Goal: Transaction & Acquisition: Book appointment/travel/reservation

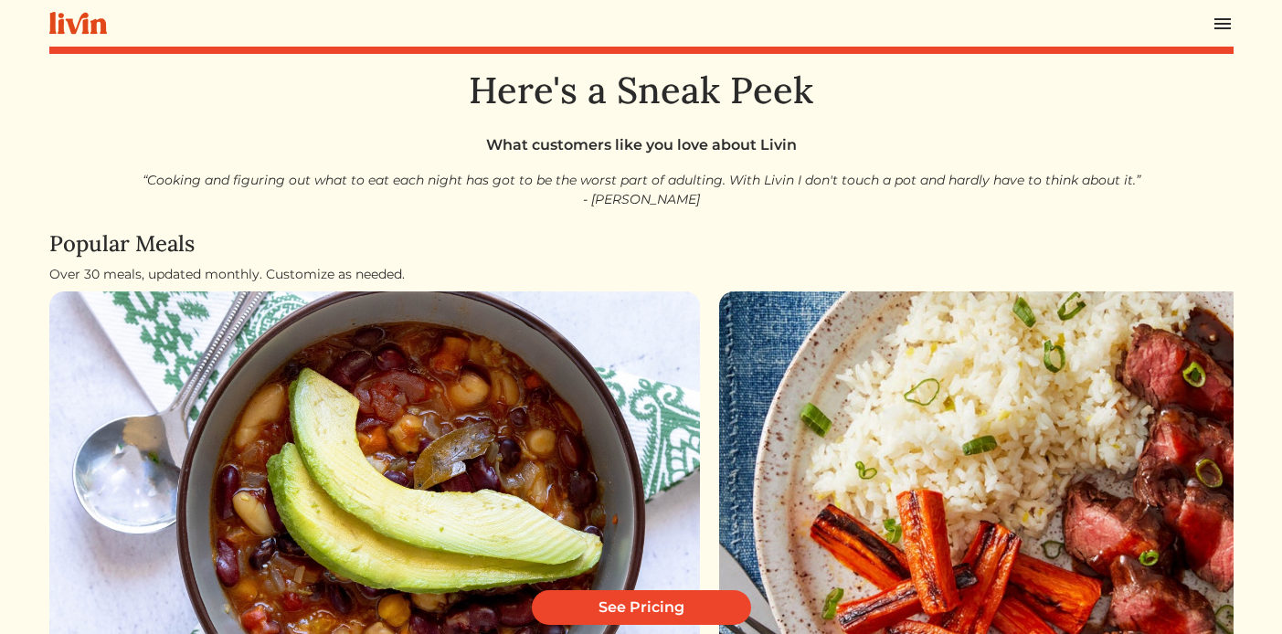
click at [1142, 18] on img at bounding box center [1223, 24] width 22 height 22
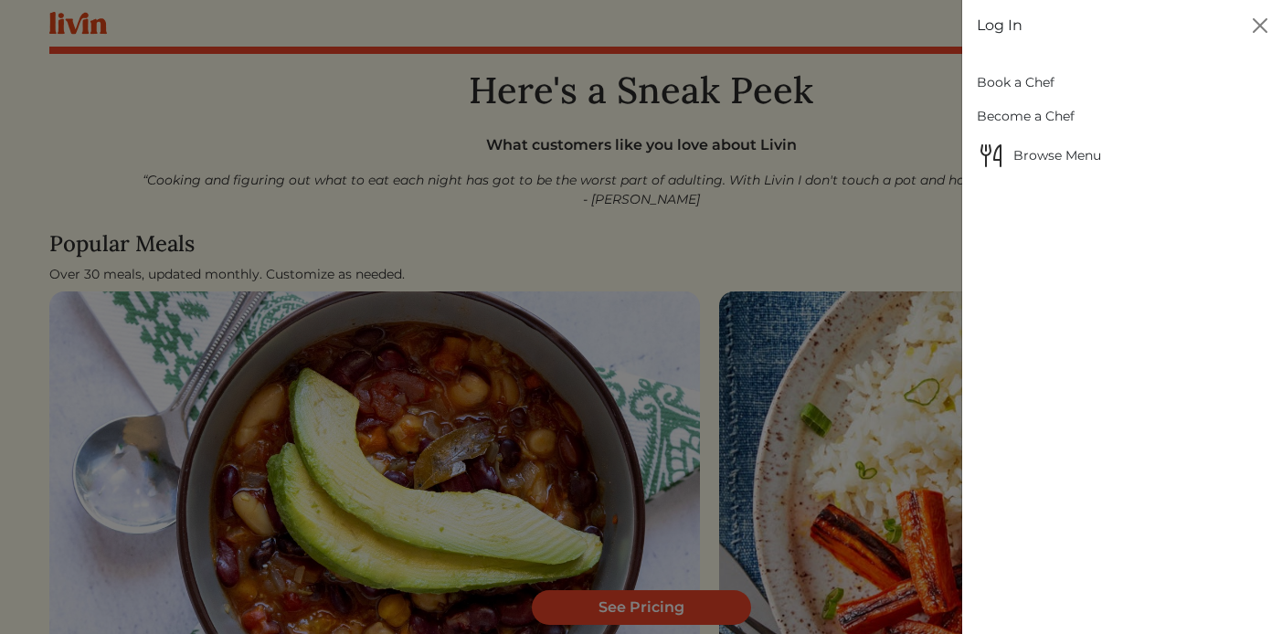
click at [986, 30] on link "Log In" at bounding box center [1000, 26] width 46 height 22
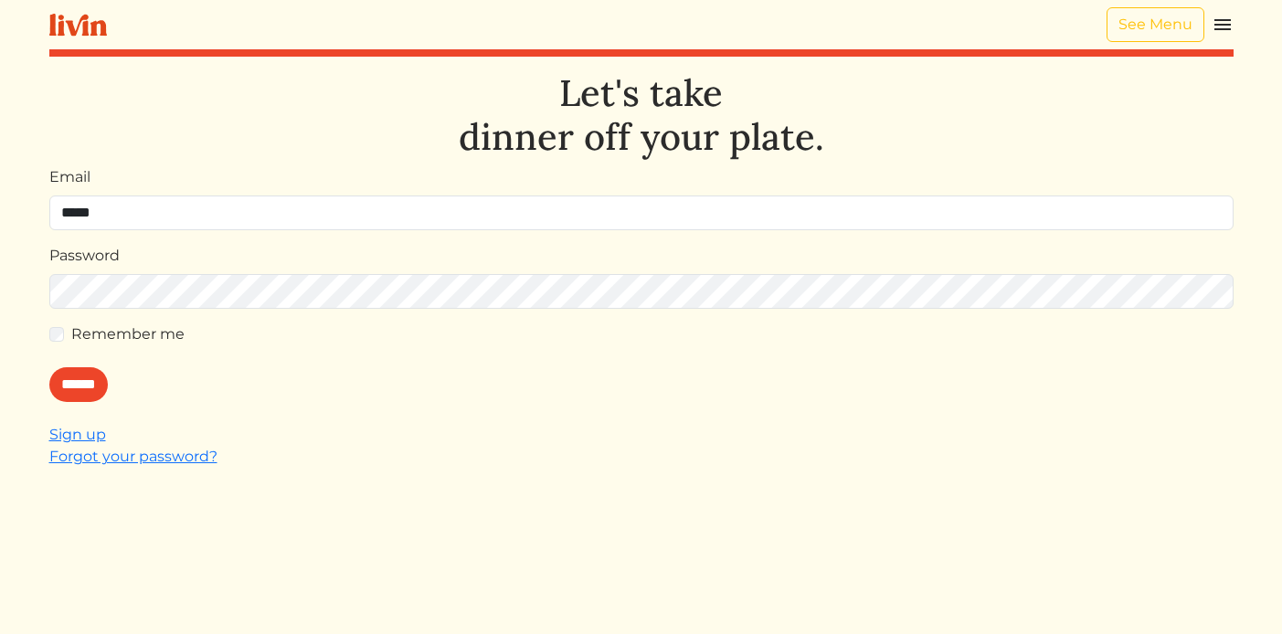
type input "**********"
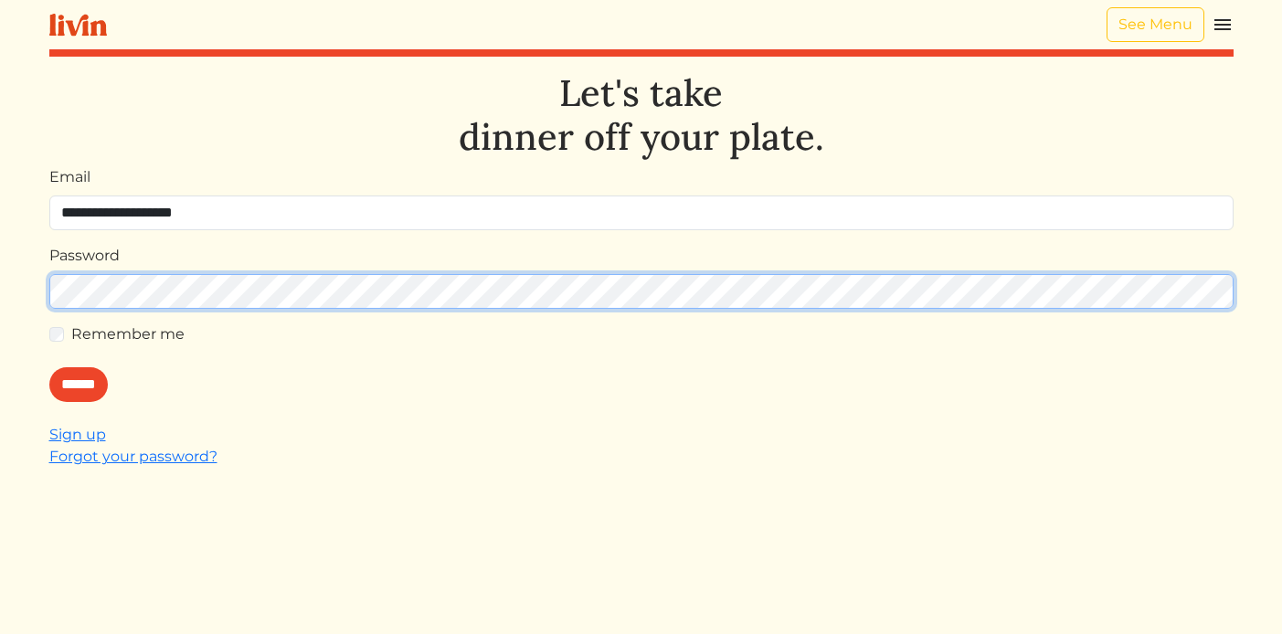
click at [49, 367] on input "******" at bounding box center [78, 384] width 58 height 35
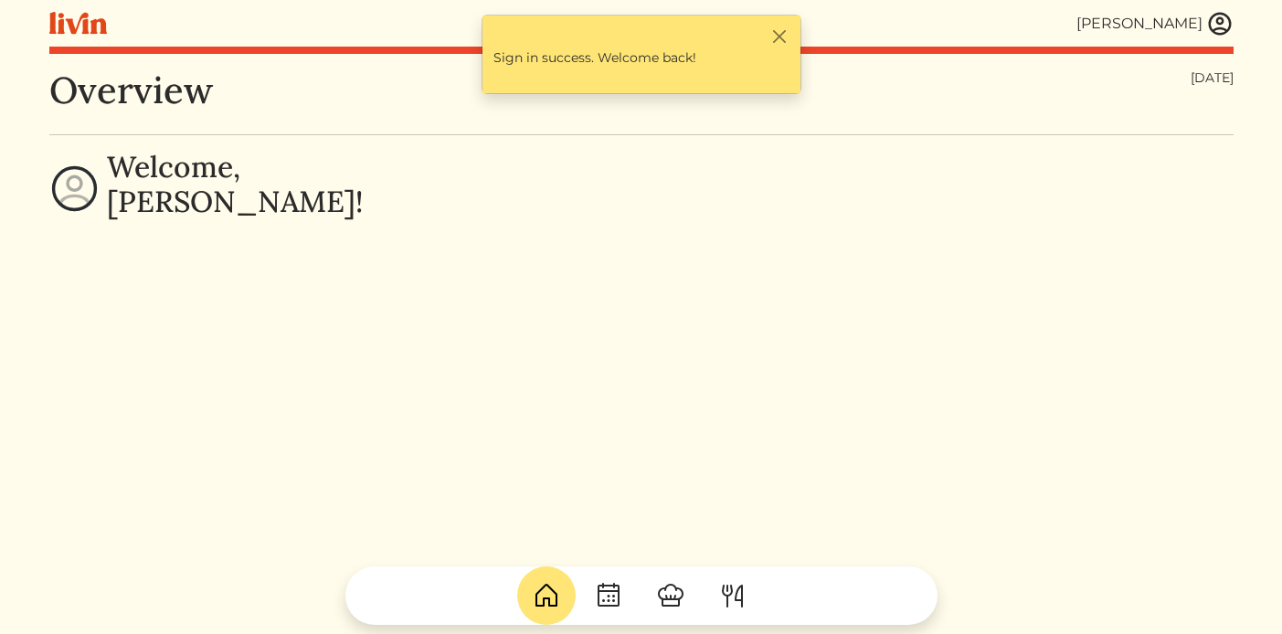
click at [1142, 24] on img at bounding box center [1219, 23] width 27 height 27
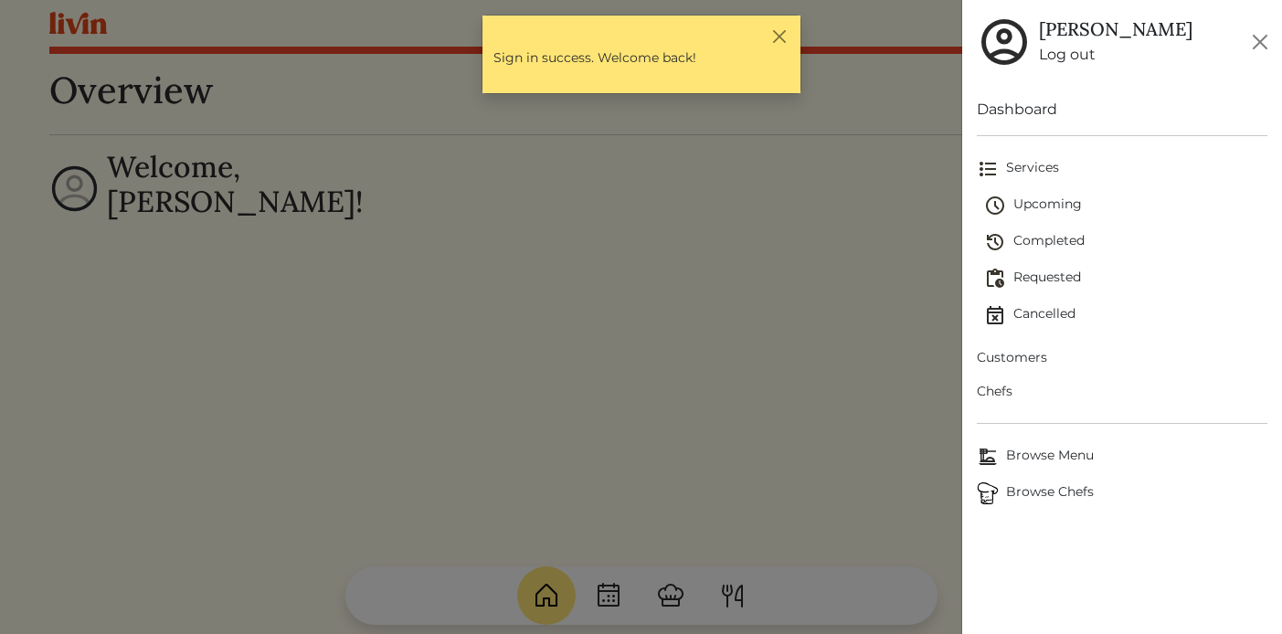
click at [991, 206] on img at bounding box center [995, 206] width 22 height 22
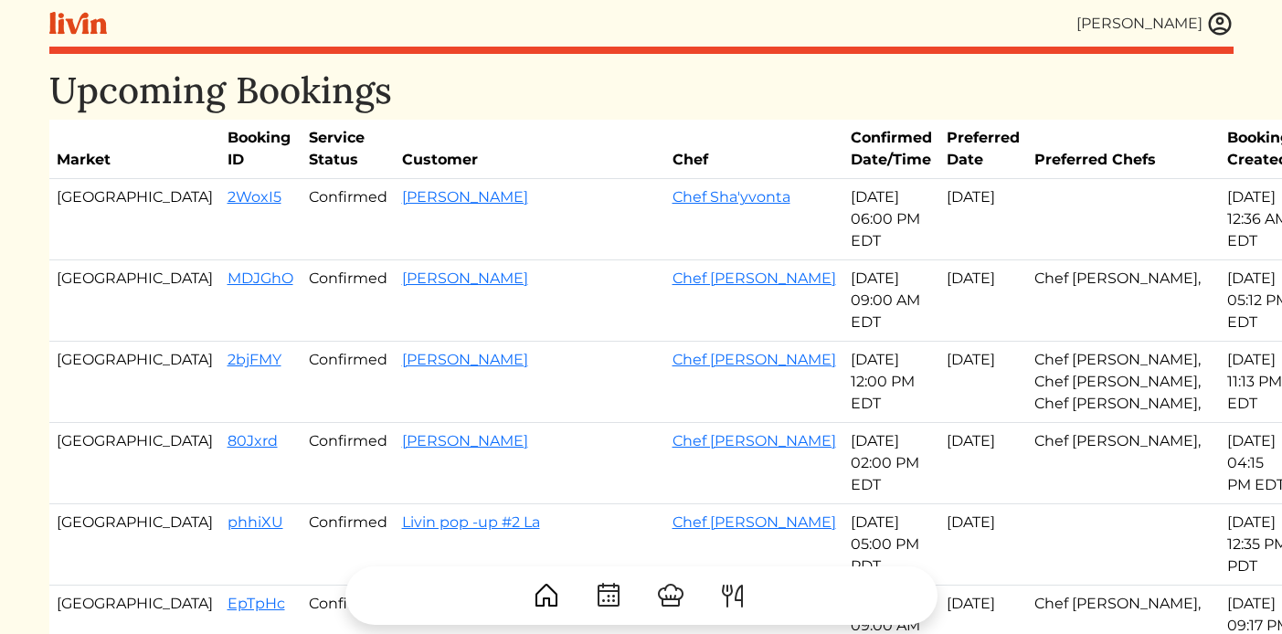
click at [1142, 28] on img at bounding box center [1219, 23] width 27 height 27
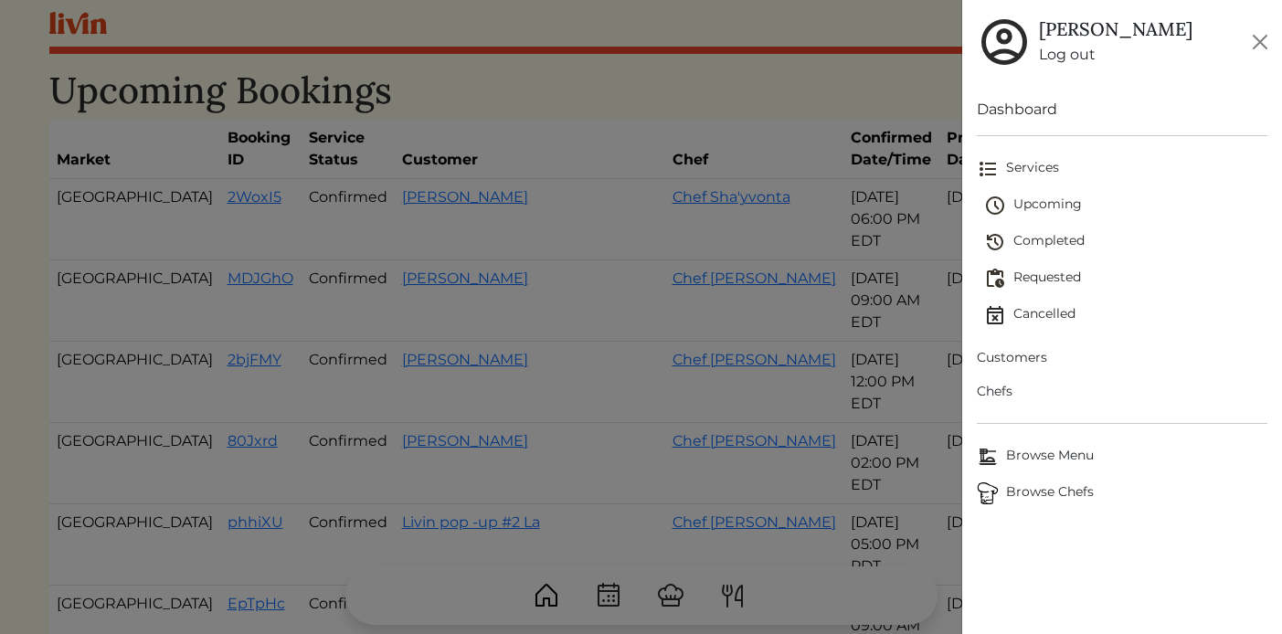
click at [1043, 358] on span "Customers" at bounding box center [1122, 357] width 291 height 19
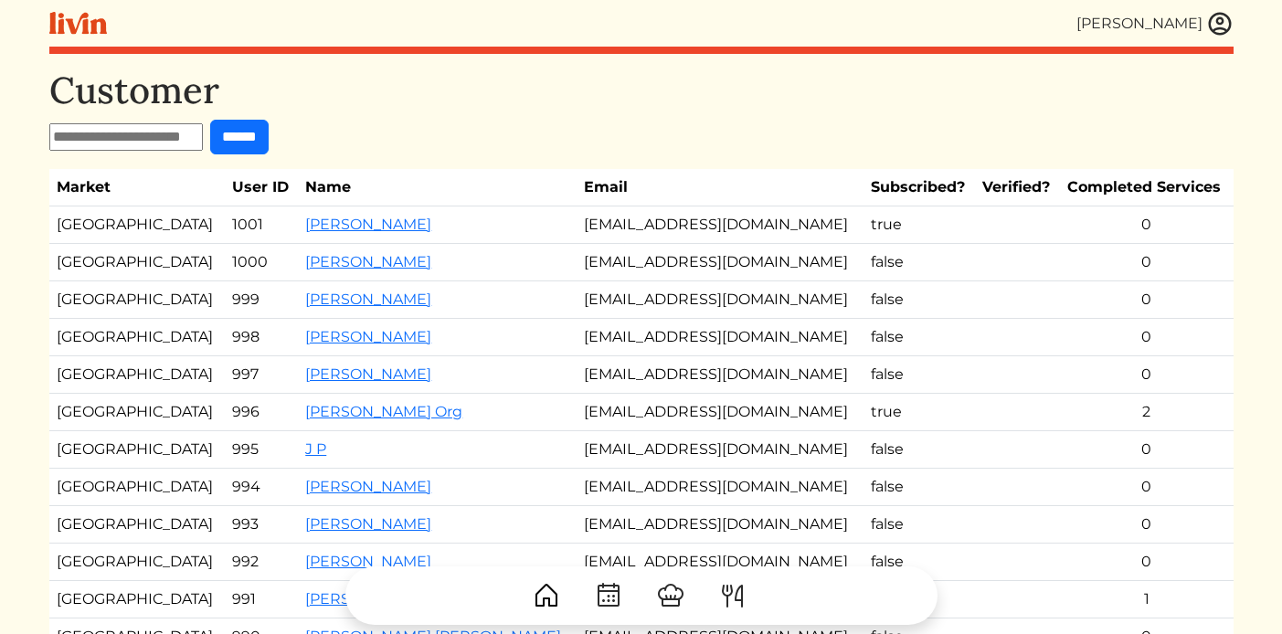
click at [147, 143] on input "text" at bounding box center [126, 136] width 154 height 27
type input "*********"
click at [259, 139] on input "******" at bounding box center [239, 137] width 58 height 35
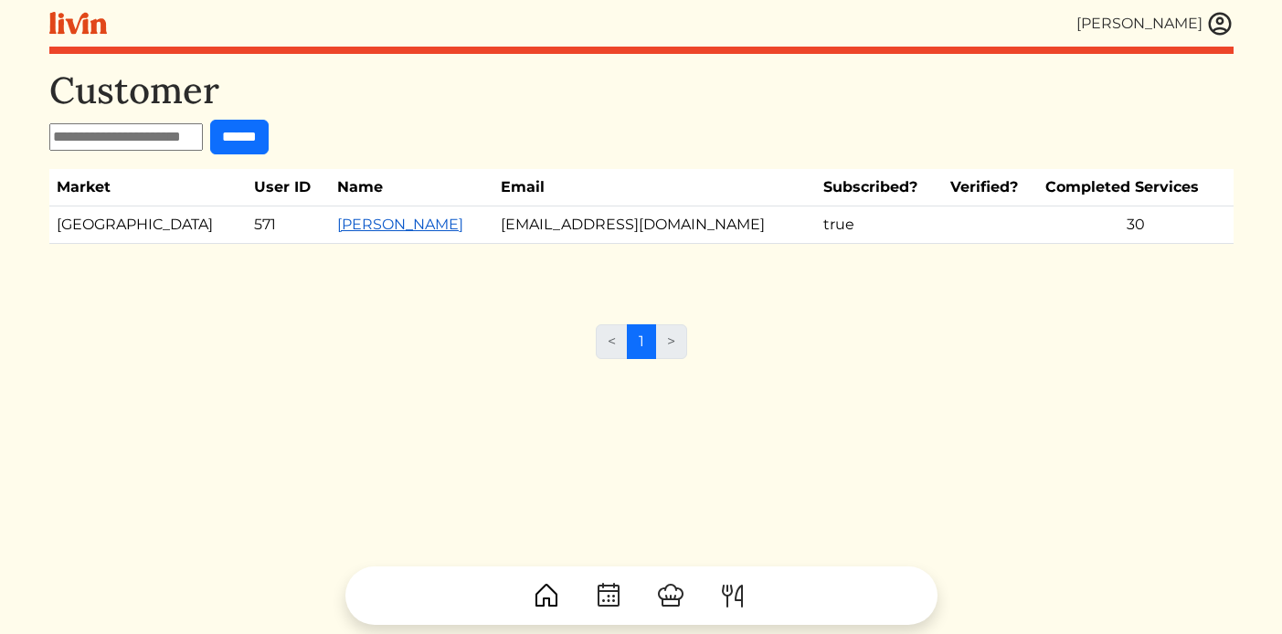
click at [337, 226] on link "Nina Deshpande" at bounding box center [400, 224] width 126 height 17
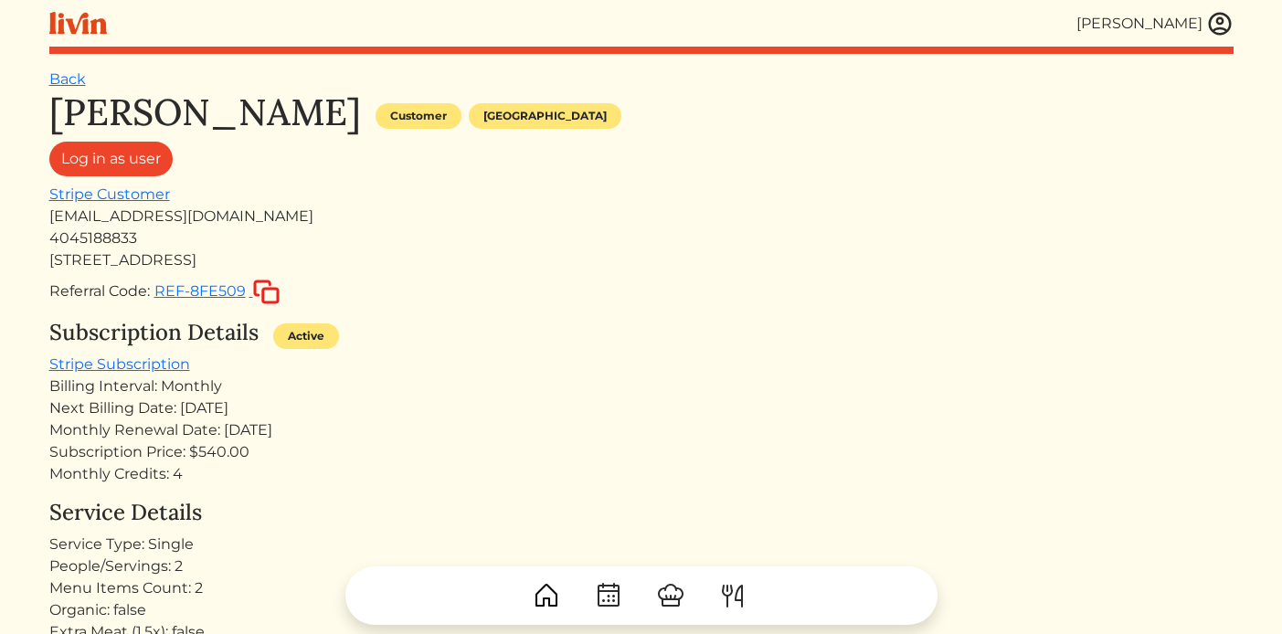
click at [1142, 16] on img at bounding box center [1219, 23] width 27 height 27
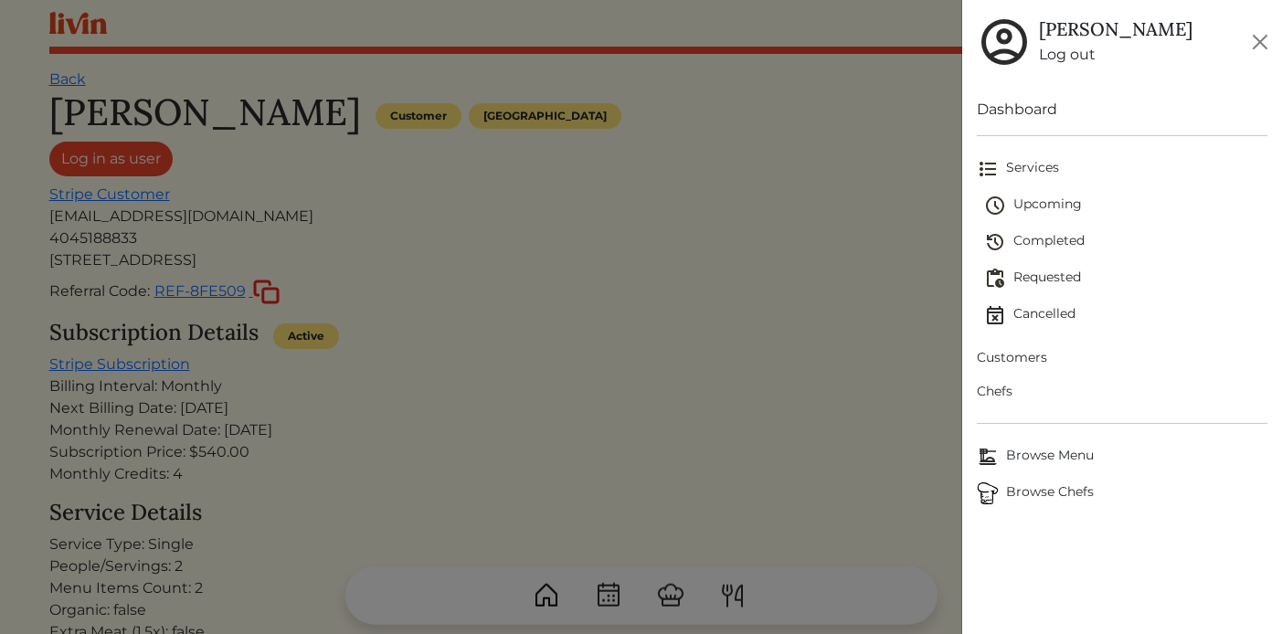
click at [1020, 356] on span "Customers" at bounding box center [1122, 357] width 291 height 19
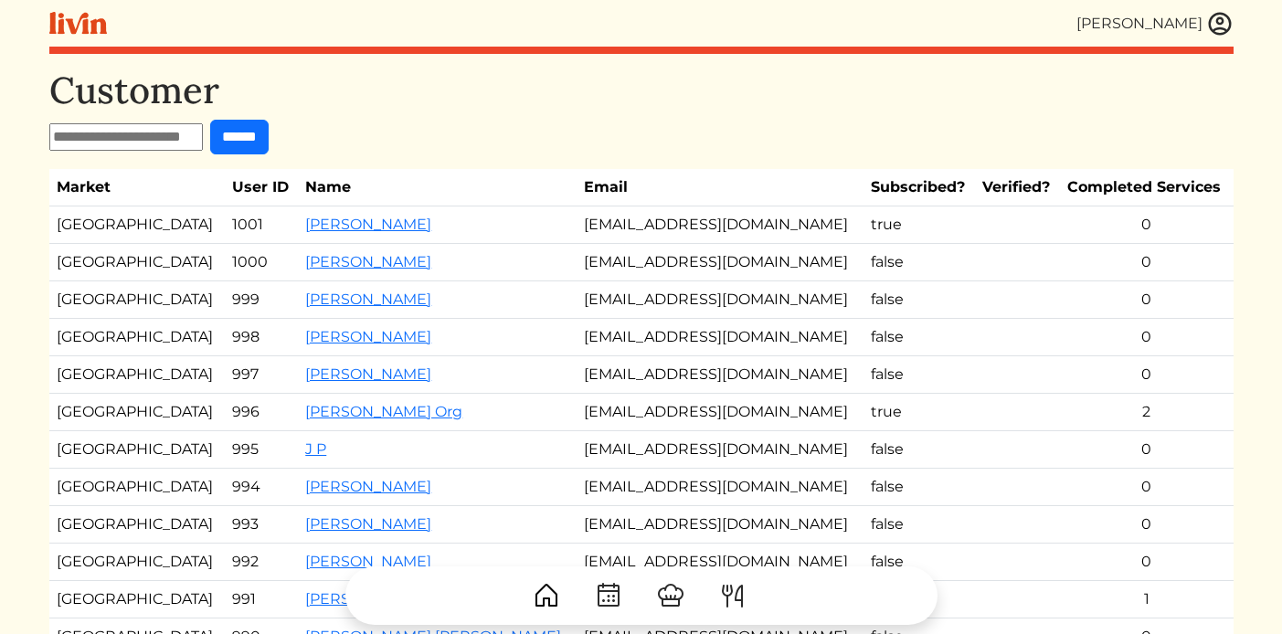
click at [174, 136] on input "text" at bounding box center [126, 136] width 154 height 27
type input "****"
click at [210, 120] on input "******" at bounding box center [239, 137] width 58 height 35
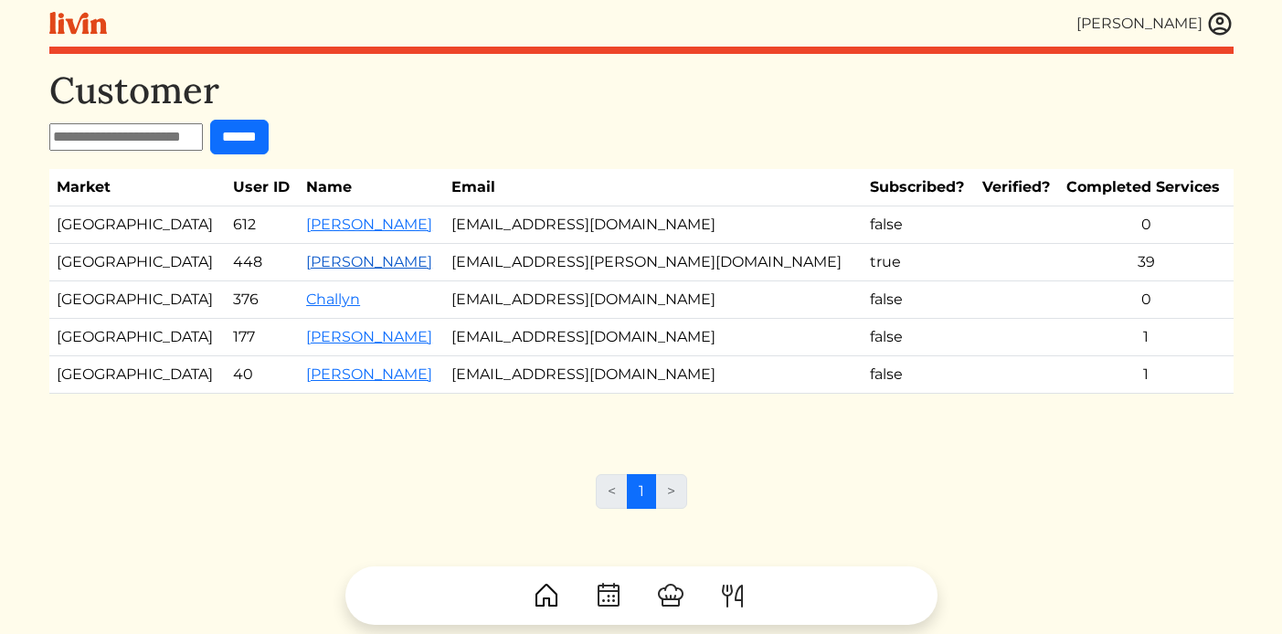
click at [306, 265] on link "Amber Hall" at bounding box center [369, 261] width 126 height 17
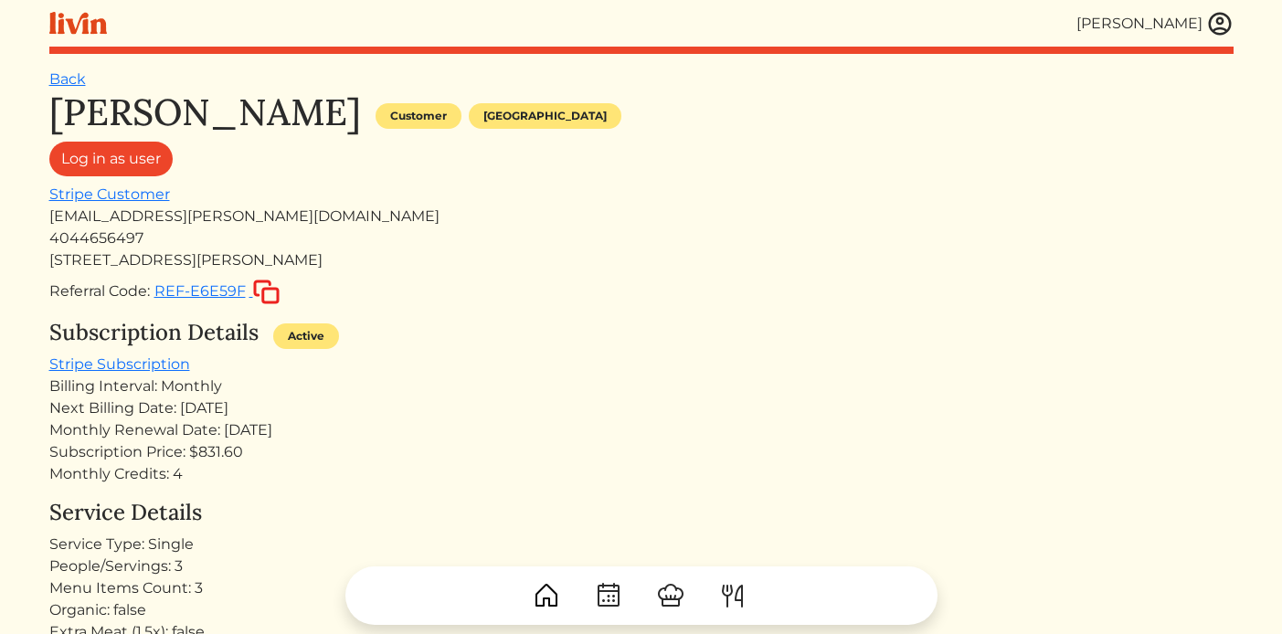
click at [1142, 21] on img at bounding box center [1219, 23] width 27 height 27
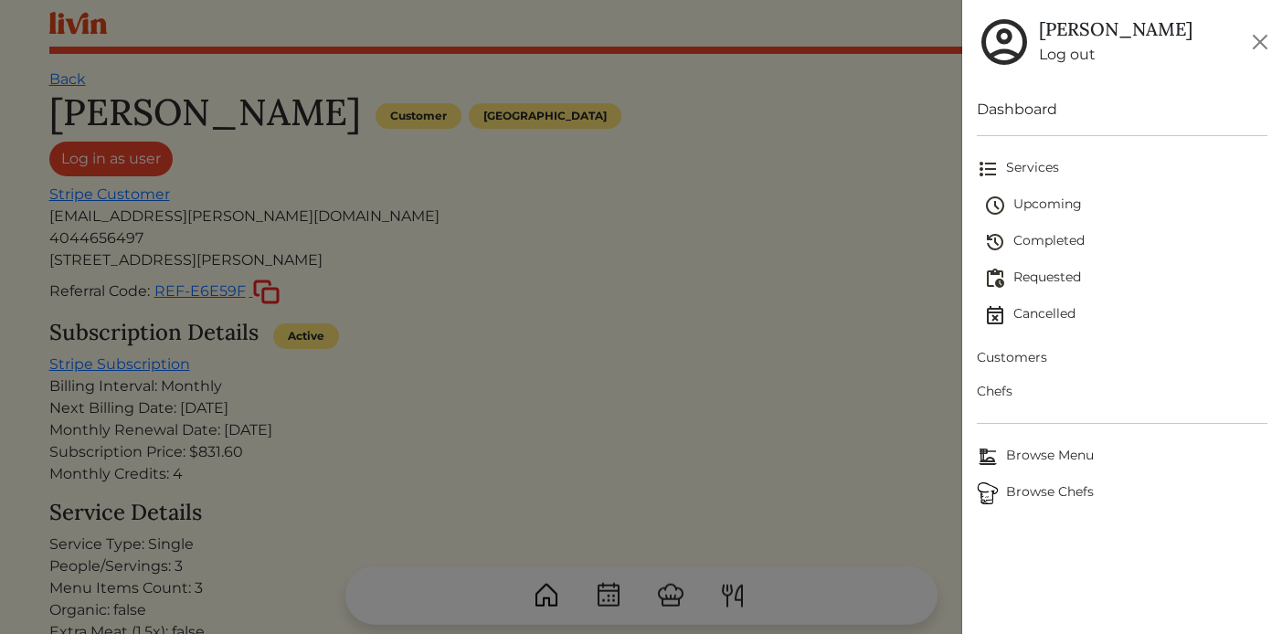
click at [1012, 360] on span "Customers" at bounding box center [1122, 357] width 291 height 19
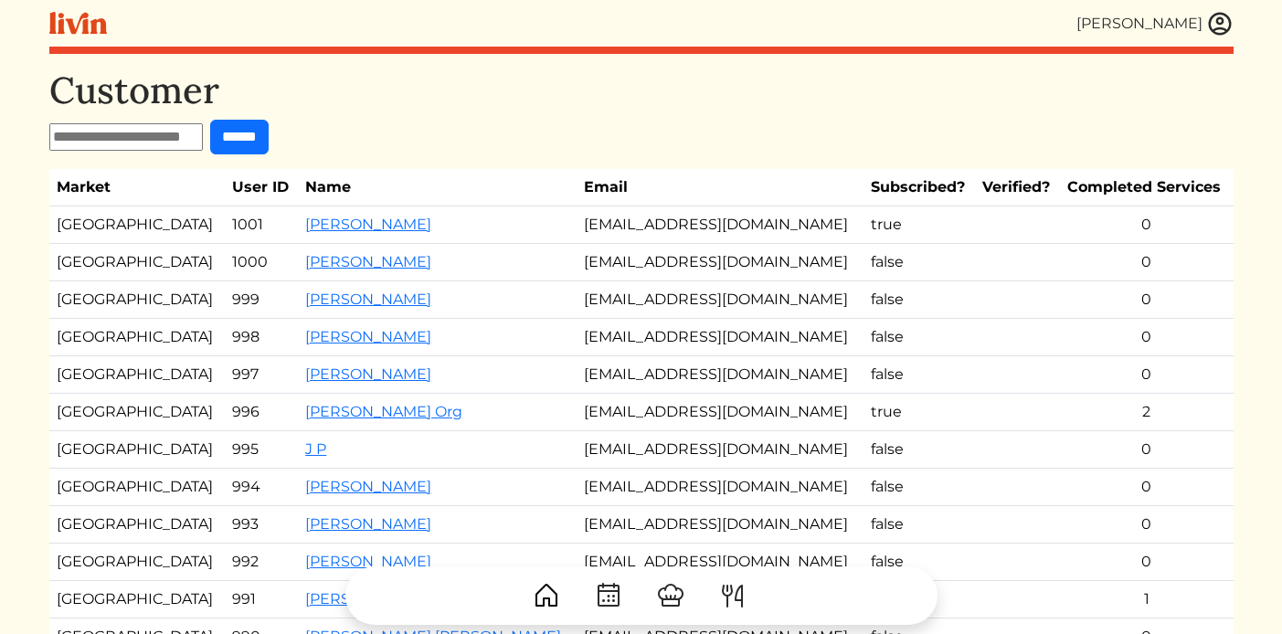
click at [143, 148] on input "text" at bounding box center [126, 136] width 154 height 27
type input "*********"
click at [210, 120] on input "******" at bounding box center [239, 137] width 58 height 35
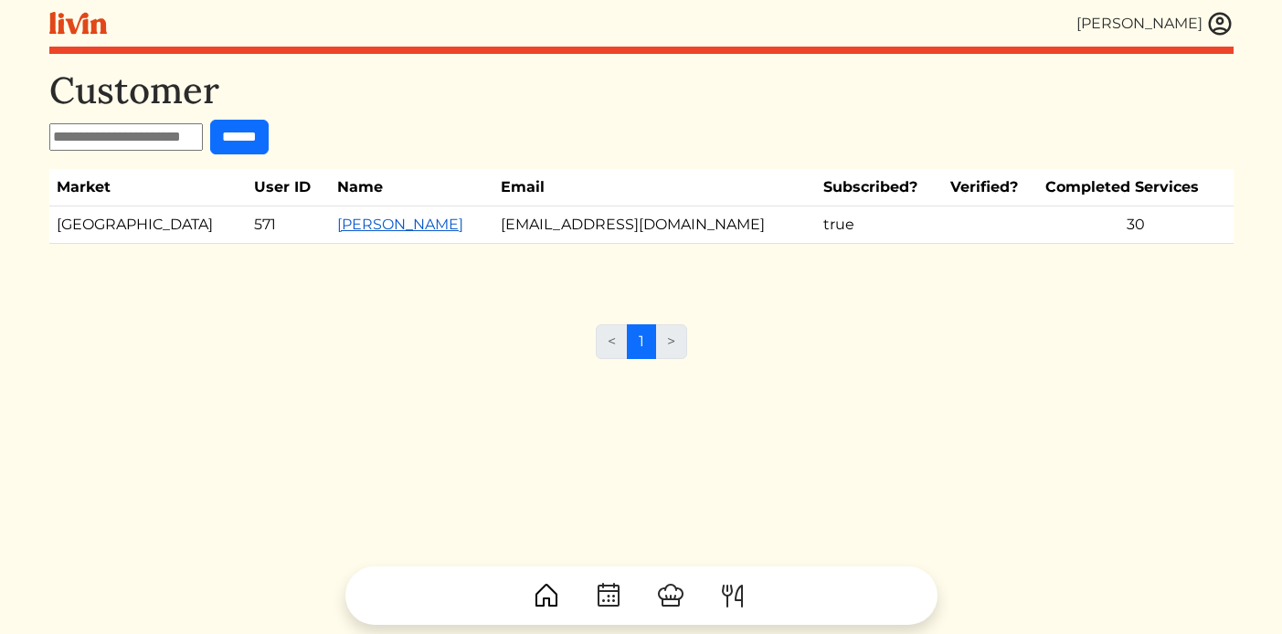
click at [337, 223] on link "Nina Deshpande" at bounding box center [400, 224] width 126 height 17
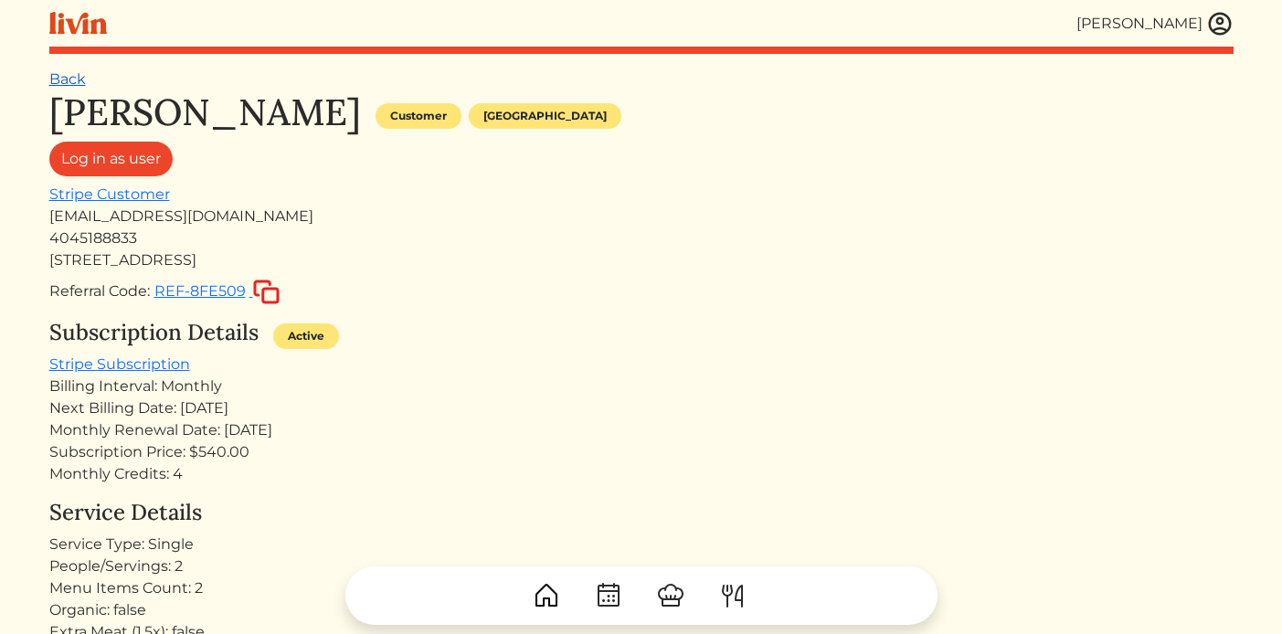
click at [72, 81] on link "Back" at bounding box center [67, 78] width 37 height 17
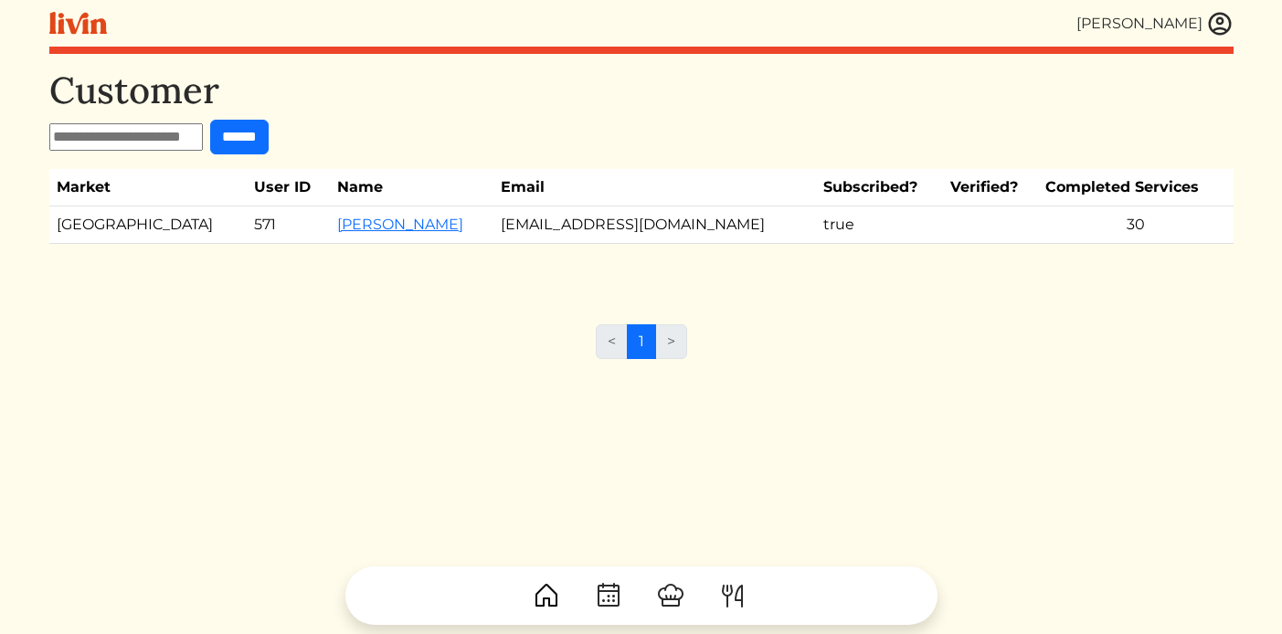
click at [1142, 21] on img at bounding box center [1219, 23] width 27 height 27
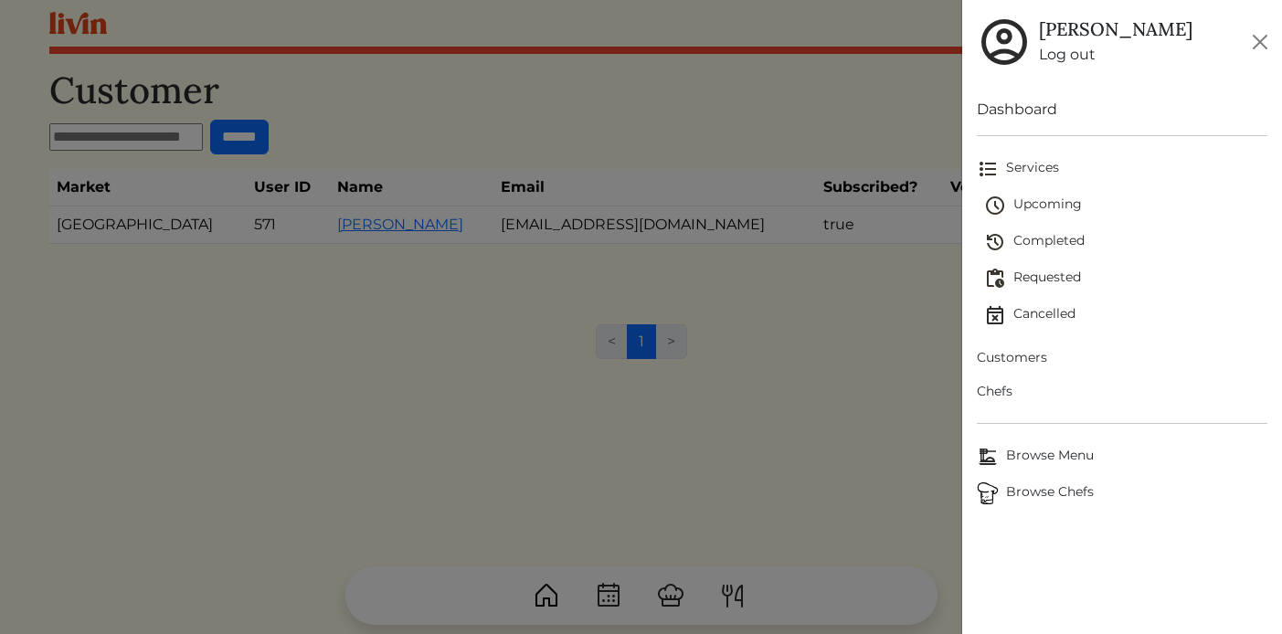
click at [1069, 58] on link "Log out" at bounding box center [1116, 55] width 154 height 22
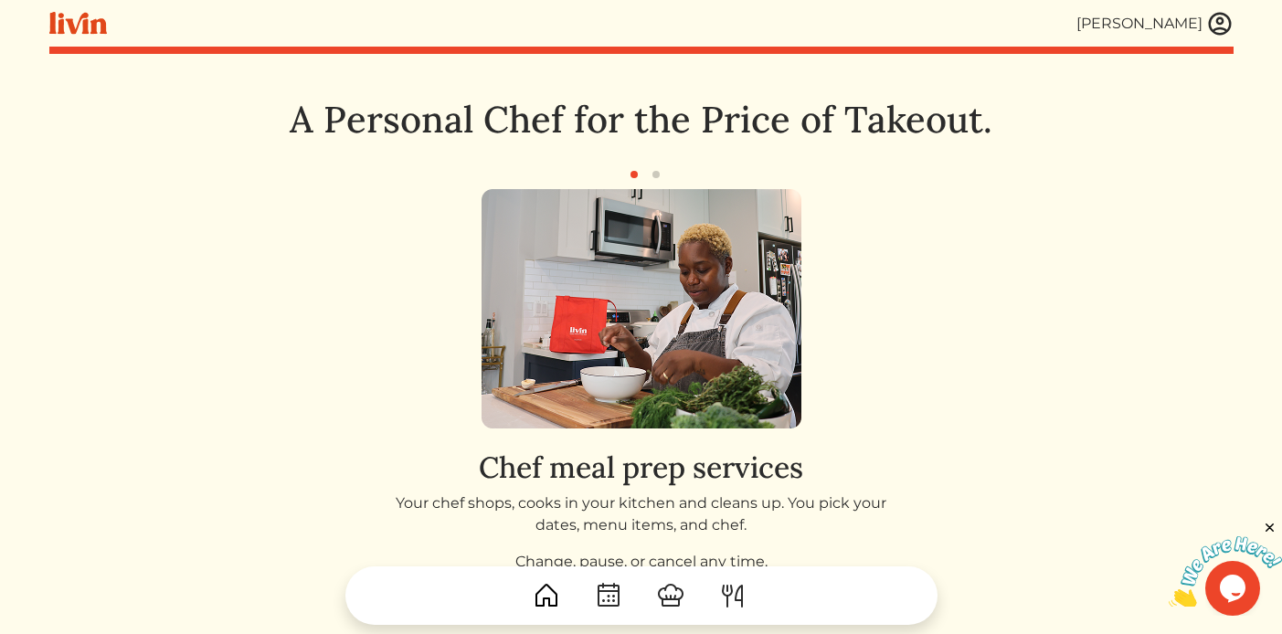
click at [209, 140] on h1 "A Personal Chef for the Price of Takeout." at bounding box center [641, 120] width 888 height 44
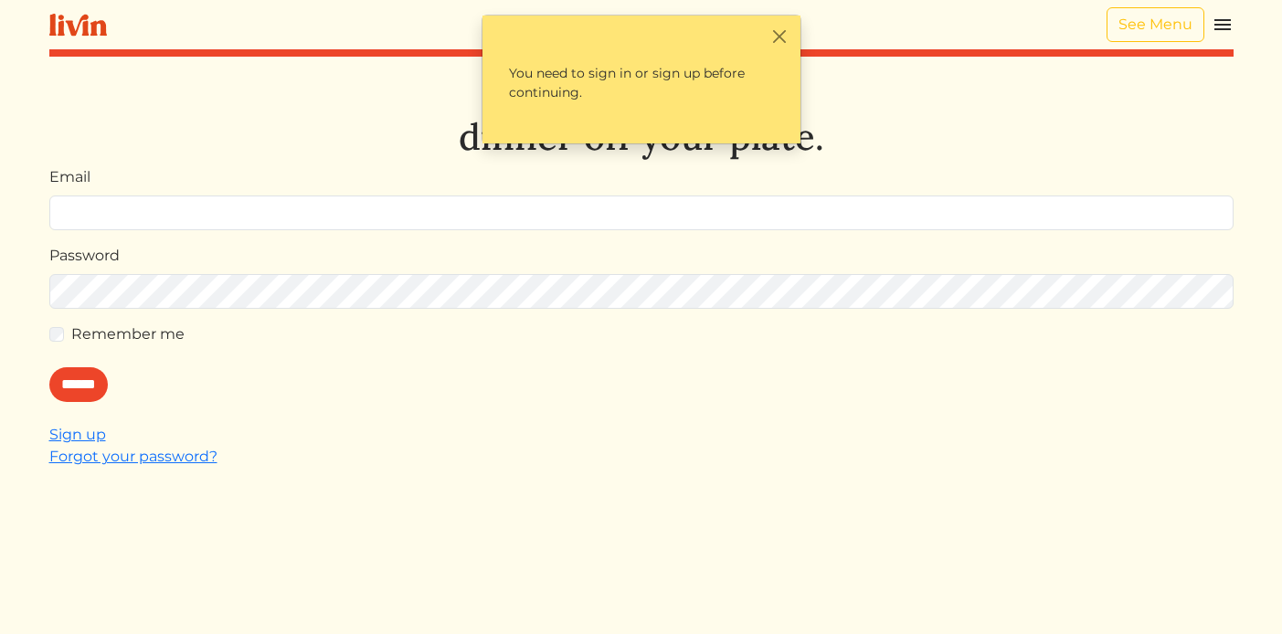
click at [1213, 29] on img at bounding box center [1223, 25] width 22 height 22
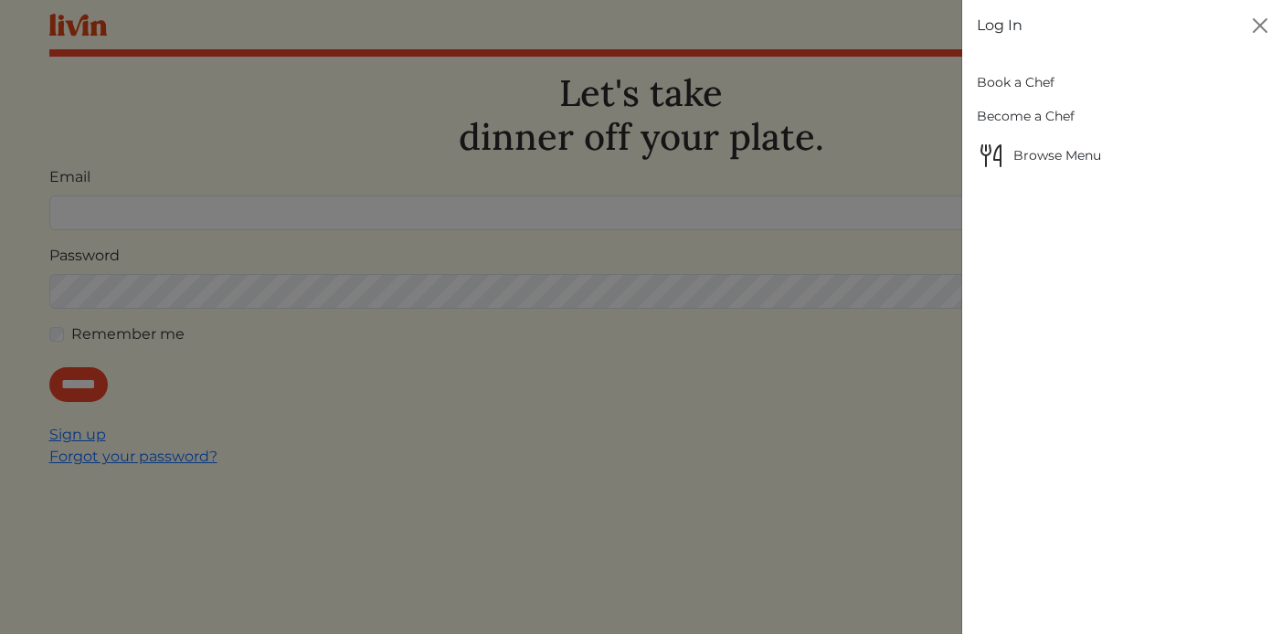
click at [1024, 90] on link "Book a Chef" at bounding box center [1122, 83] width 291 height 34
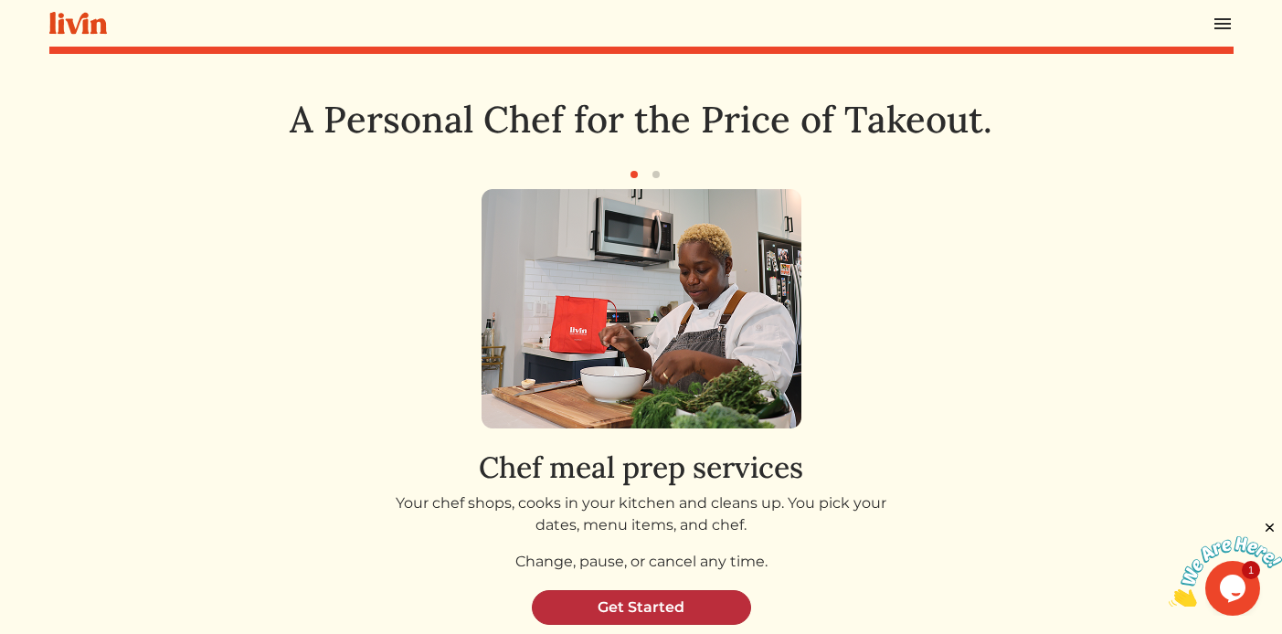
click at [637, 602] on link "Get Started" at bounding box center [641, 607] width 219 height 35
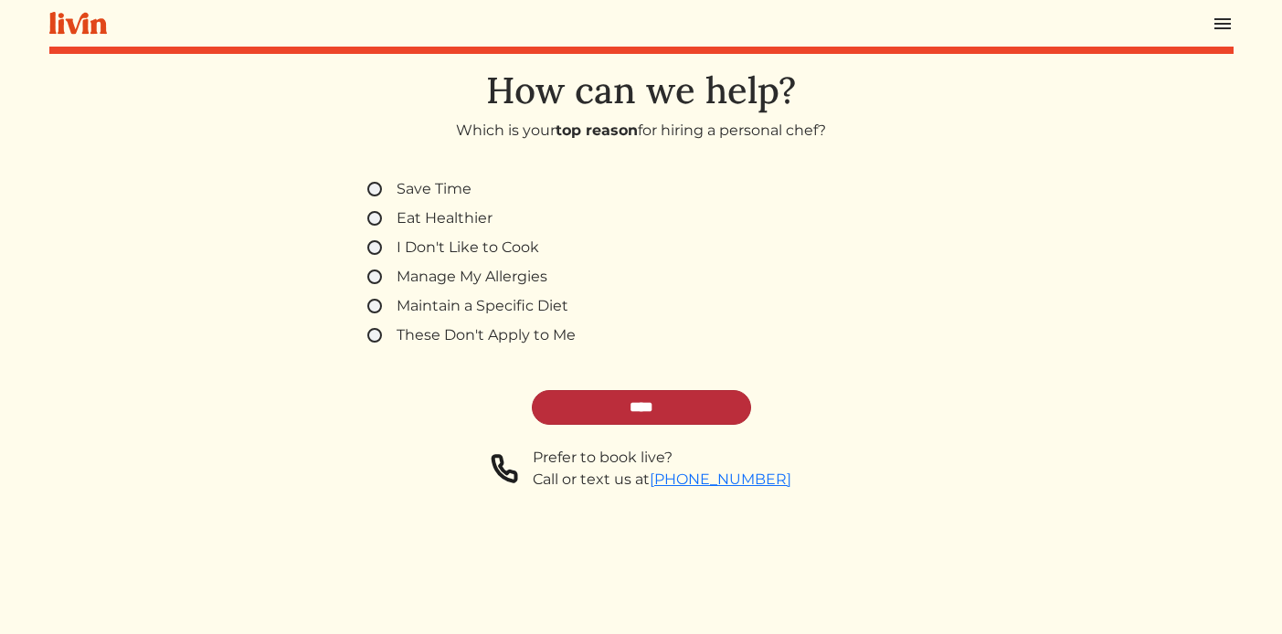
click at [646, 415] on input "****" at bounding box center [641, 407] width 219 height 35
click at [1218, 24] on img at bounding box center [1223, 24] width 22 height 22
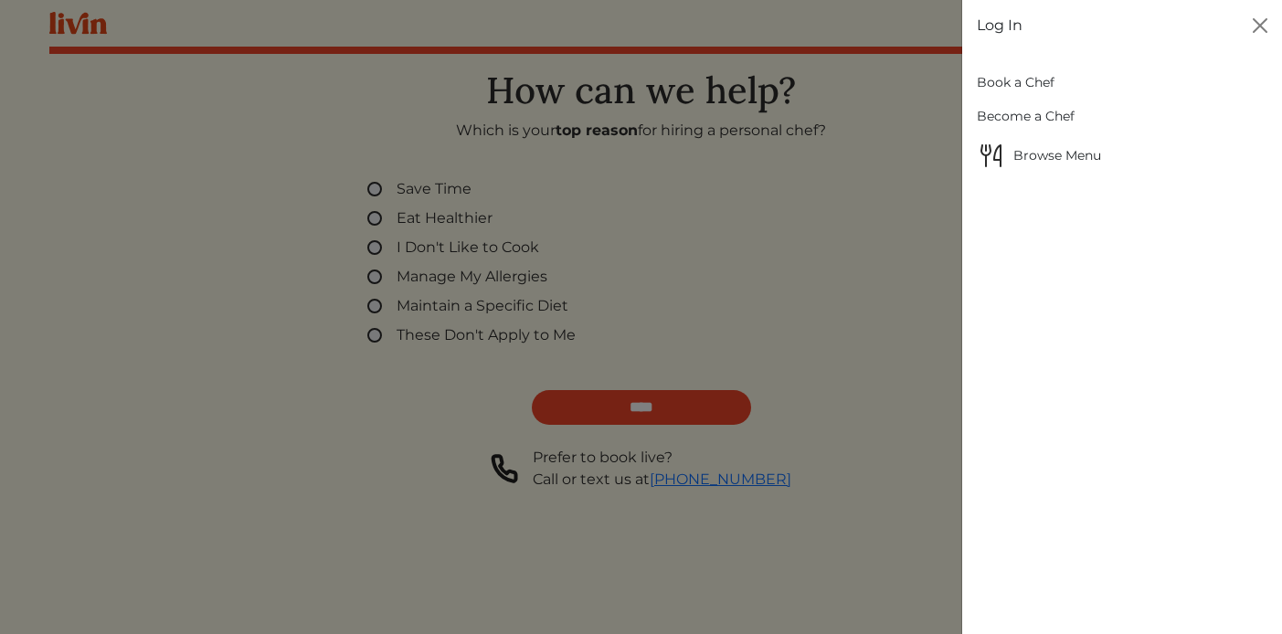
click at [1040, 156] on span "Browse Menu" at bounding box center [1122, 155] width 291 height 29
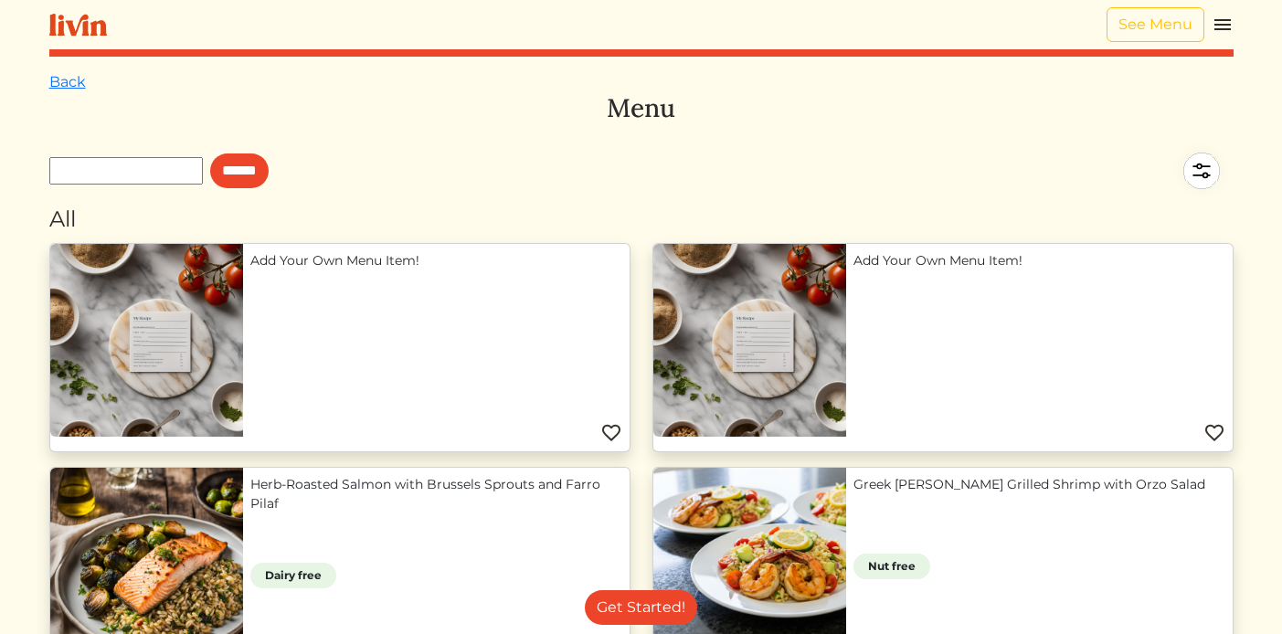
click at [1224, 16] on img at bounding box center [1223, 25] width 22 height 22
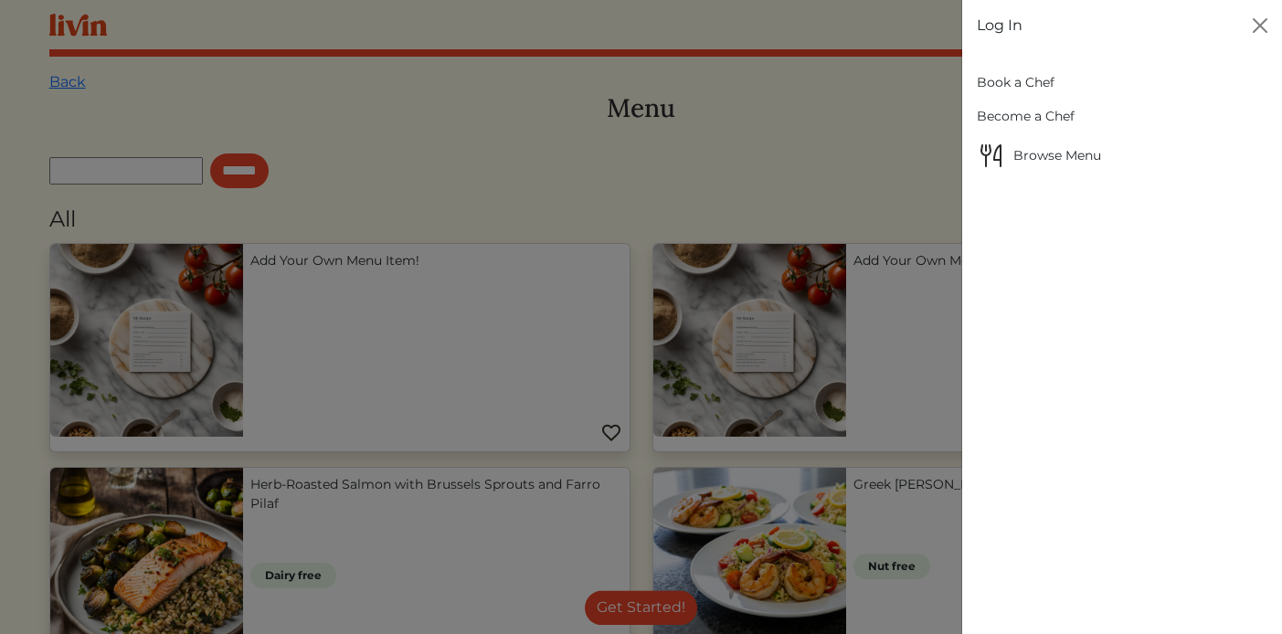
click at [1016, 81] on link "Book a Chef" at bounding box center [1122, 83] width 291 height 34
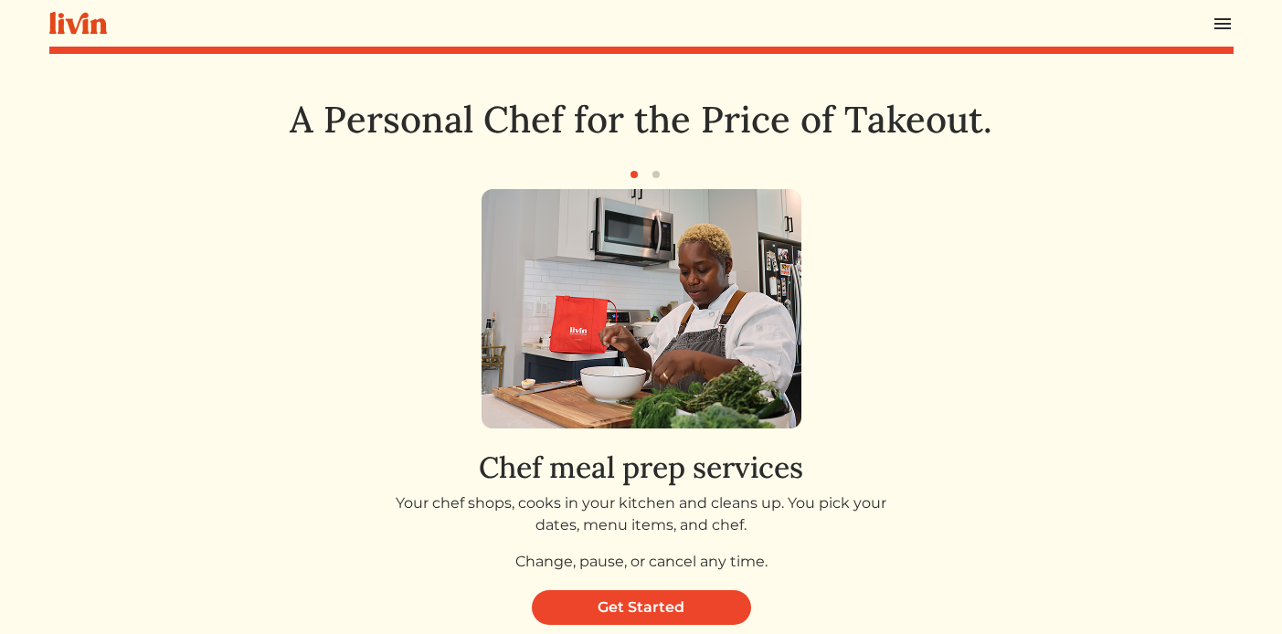
click at [1224, 29] on img at bounding box center [1223, 24] width 22 height 22
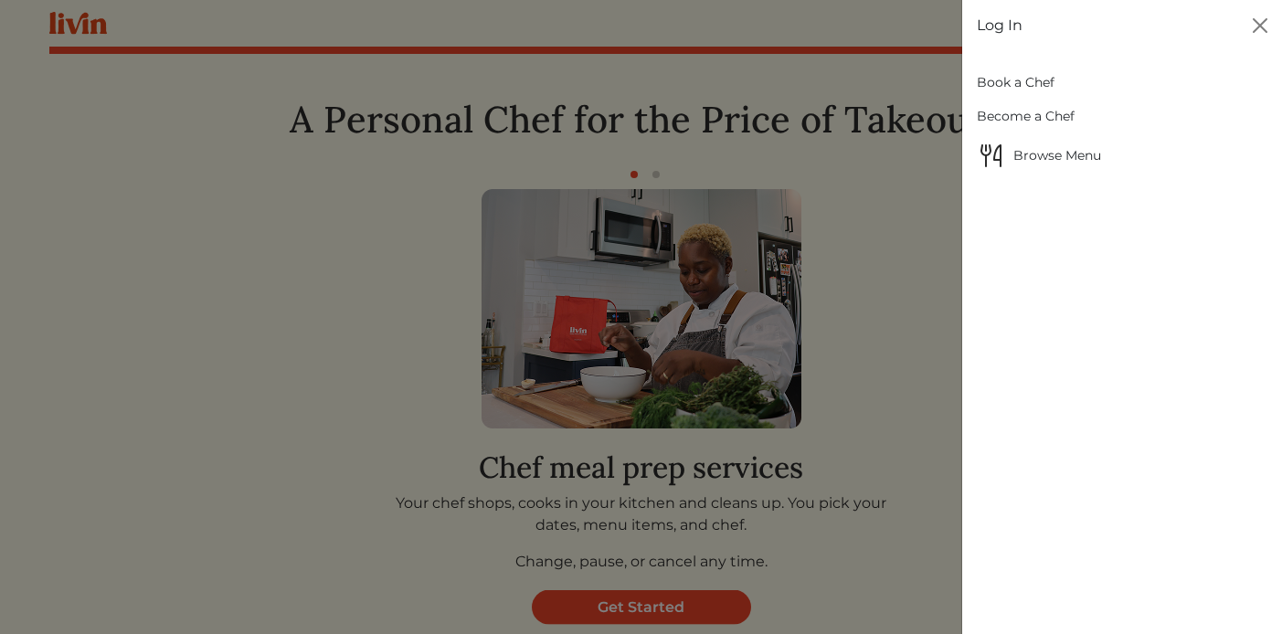
click at [1025, 77] on link "Book a Chef" at bounding box center [1122, 83] width 291 height 34
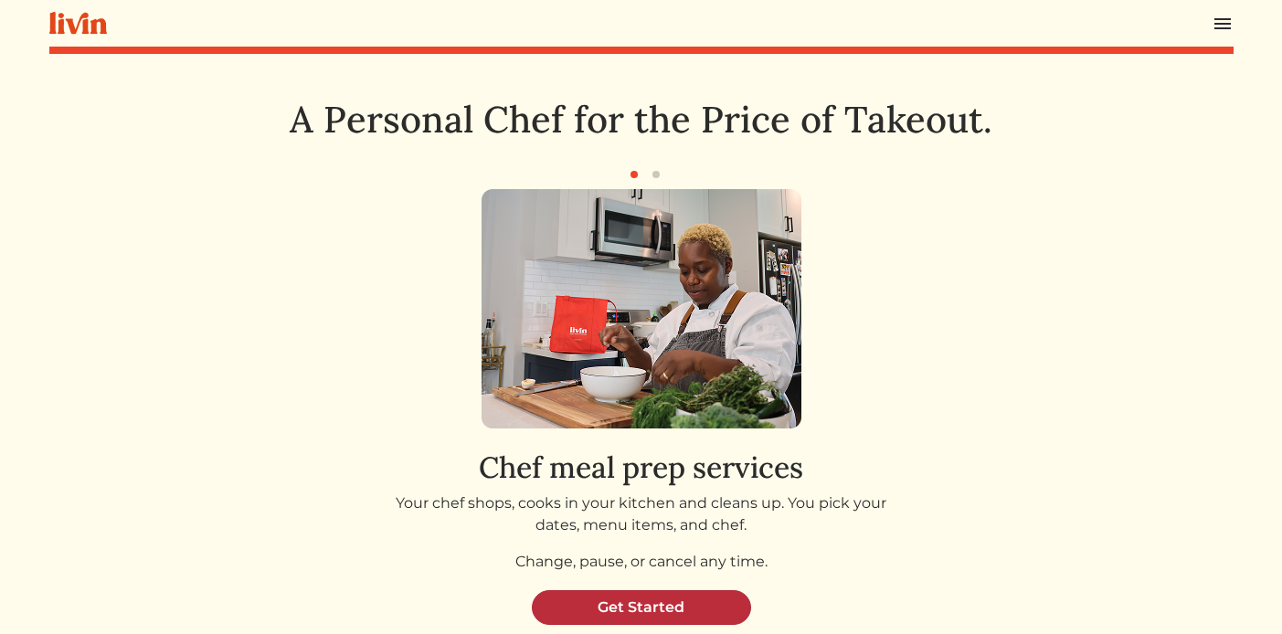
click at [649, 608] on link "Get Started" at bounding box center [641, 607] width 219 height 35
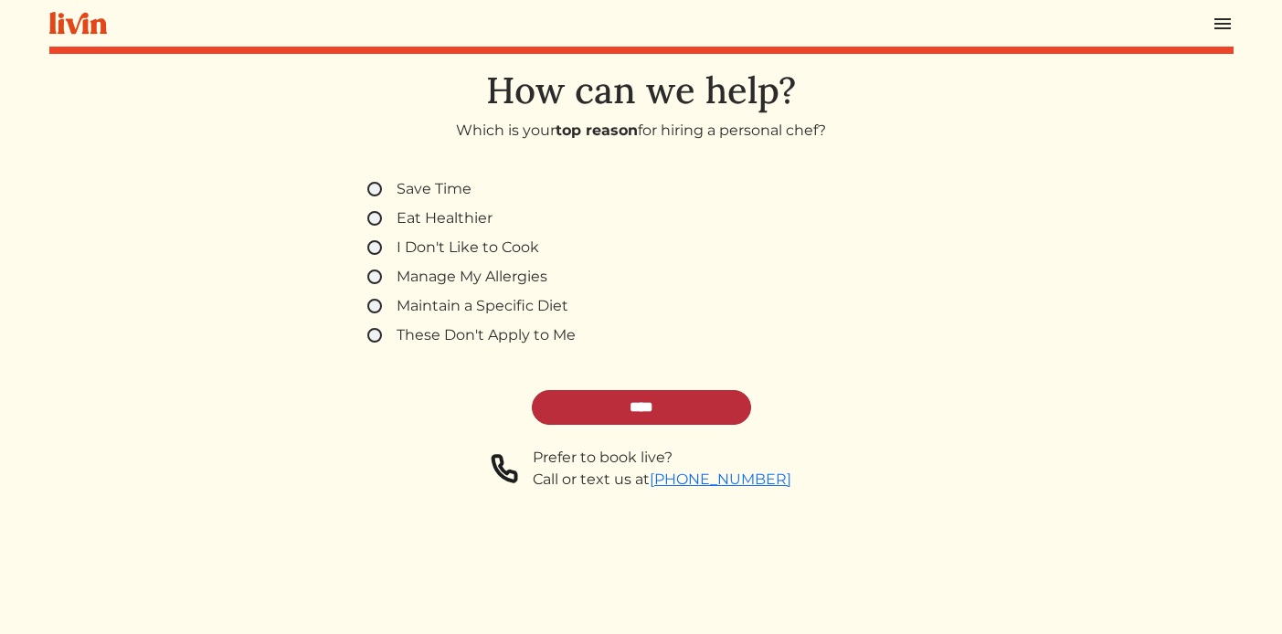
click at [673, 400] on input "****" at bounding box center [641, 407] width 219 height 35
click at [452, 291] on div "Save Time Eat Healthier I Don't Like to Cook Manage My Allergies Maintain a Spe…" at bounding box center [641, 262] width 592 height 168
click at [479, 314] on label "Maintain a Specific Diet" at bounding box center [483, 306] width 172 height 22
click at [683, 408] on input "****" at bounding box center [641, 407] width 219 height 35
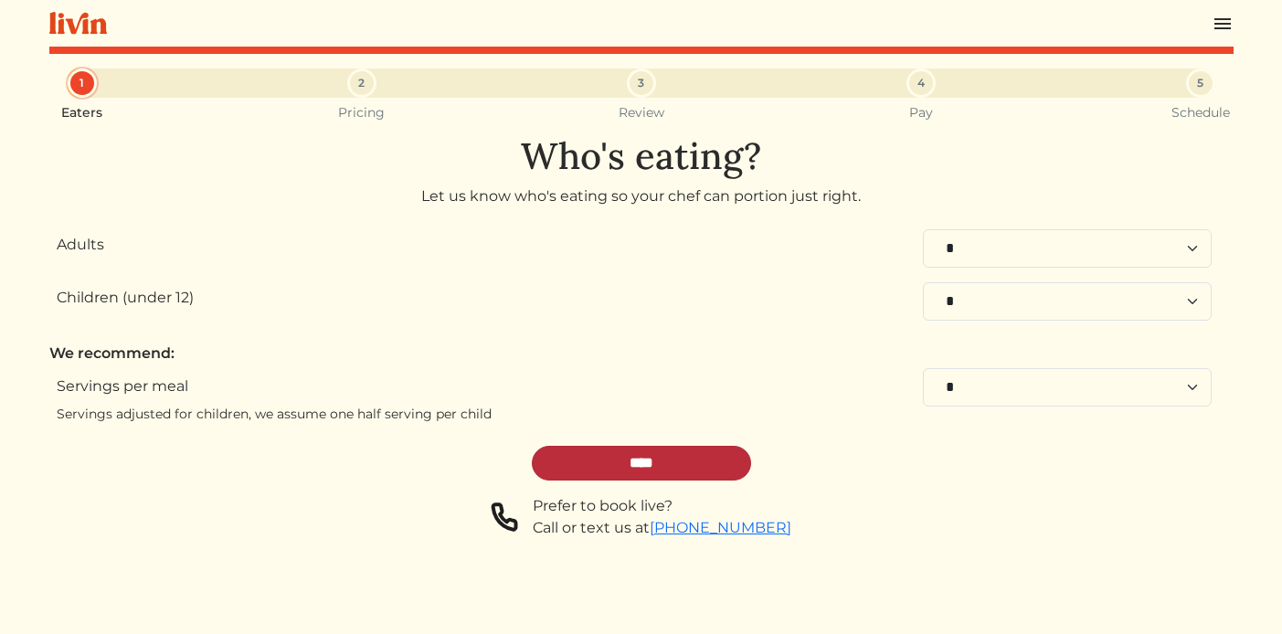
click at [647, 472] on input "****" at bounding box center [641, 463] width 219 height 35
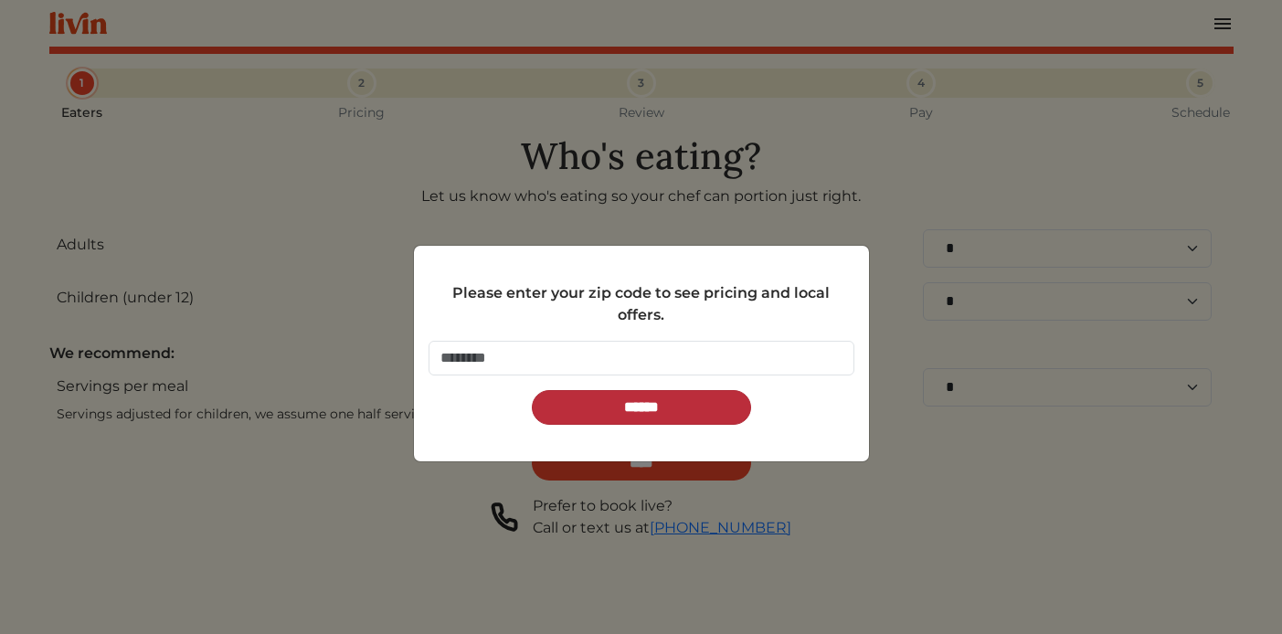
click at [672, 412] on input "******" at bounding box center [641, 407] width 219 height 35
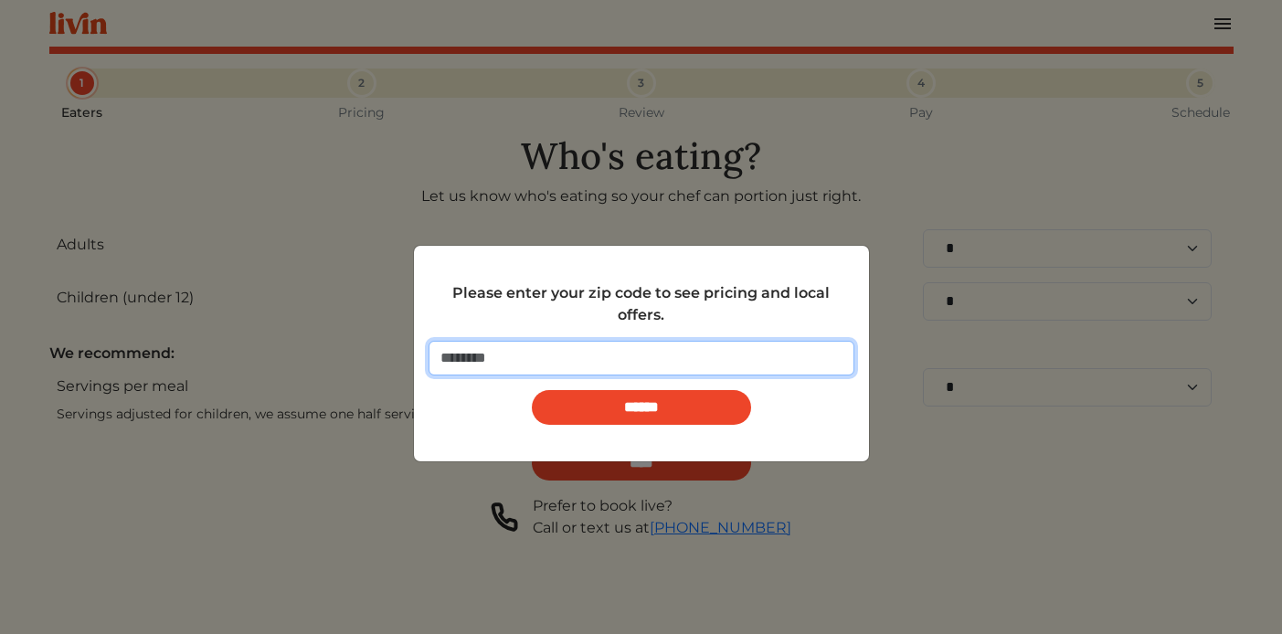
click at [636, 357] on input "number" at bounding box center [642, 358] width 426 height 35
type input "*****"
click at [532, 390] on input "******" at bounding box center [641, 407] width 219 height 35
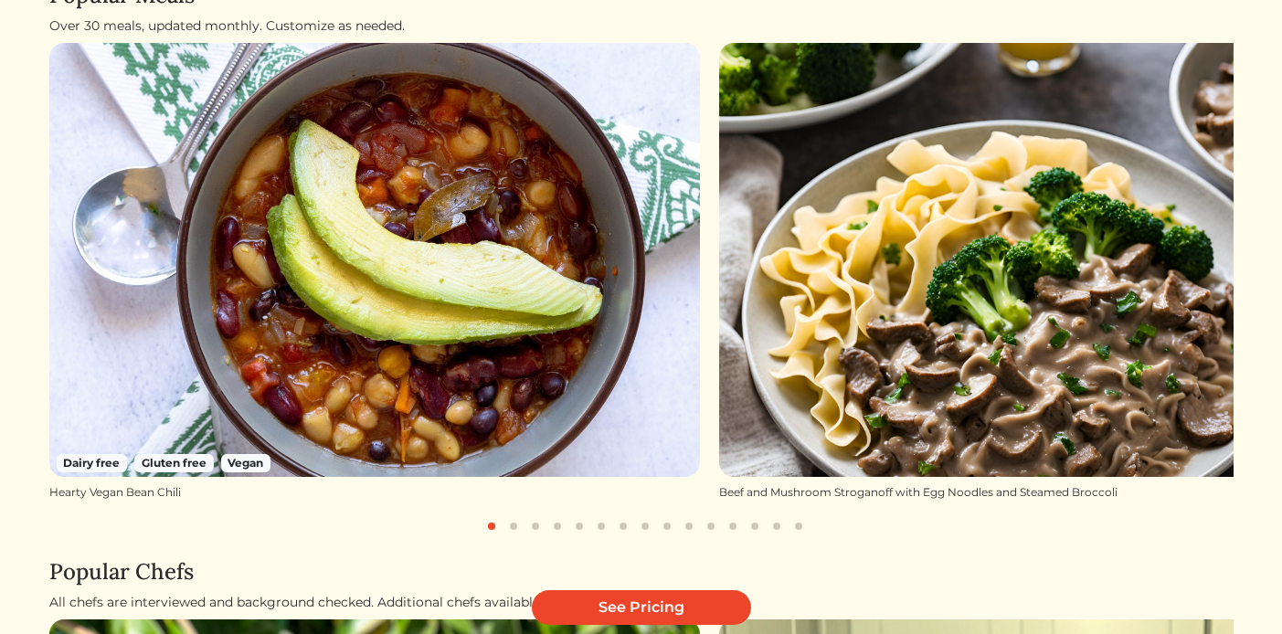
scroll to position [278, 0]
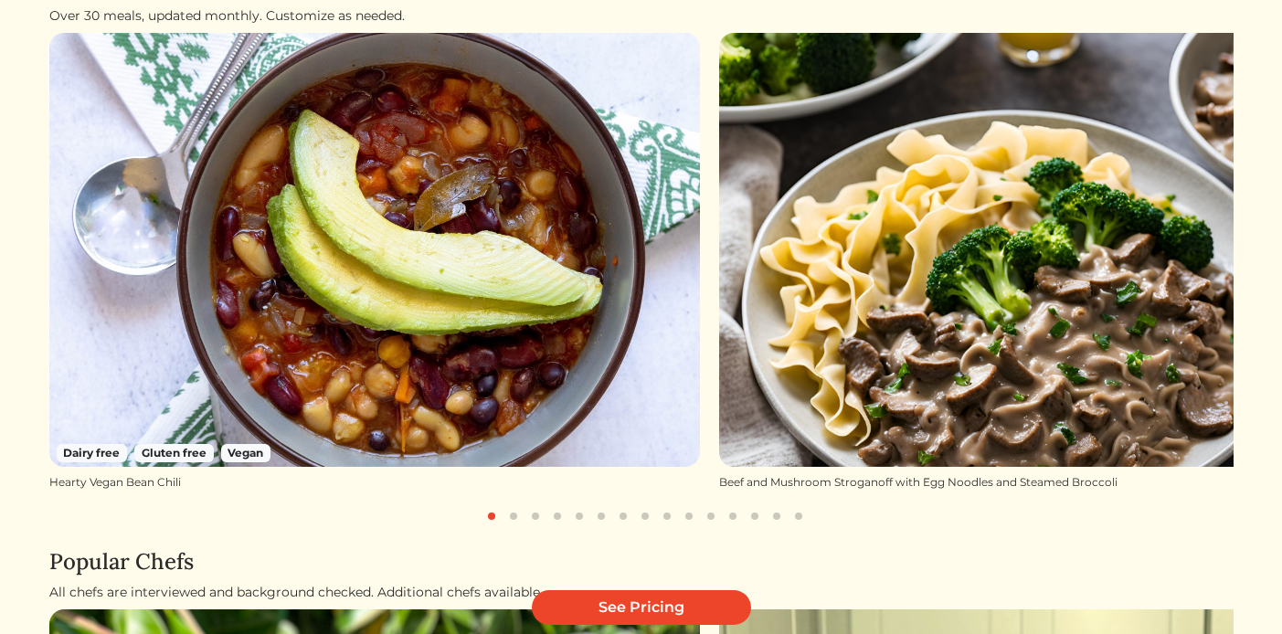
click at [512, 519] on button "button" at bounding box center [514, 516] width 22 height 22
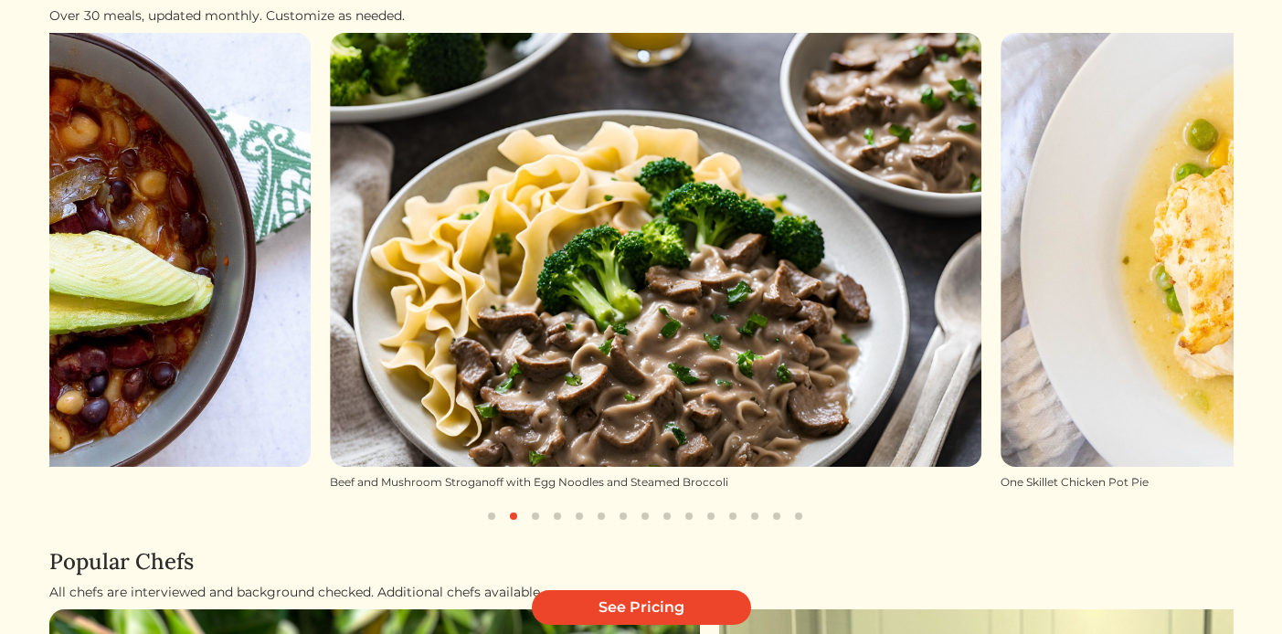
click at [527, 518] on button "button" at bounding box center [535, 516] width 22 height 22
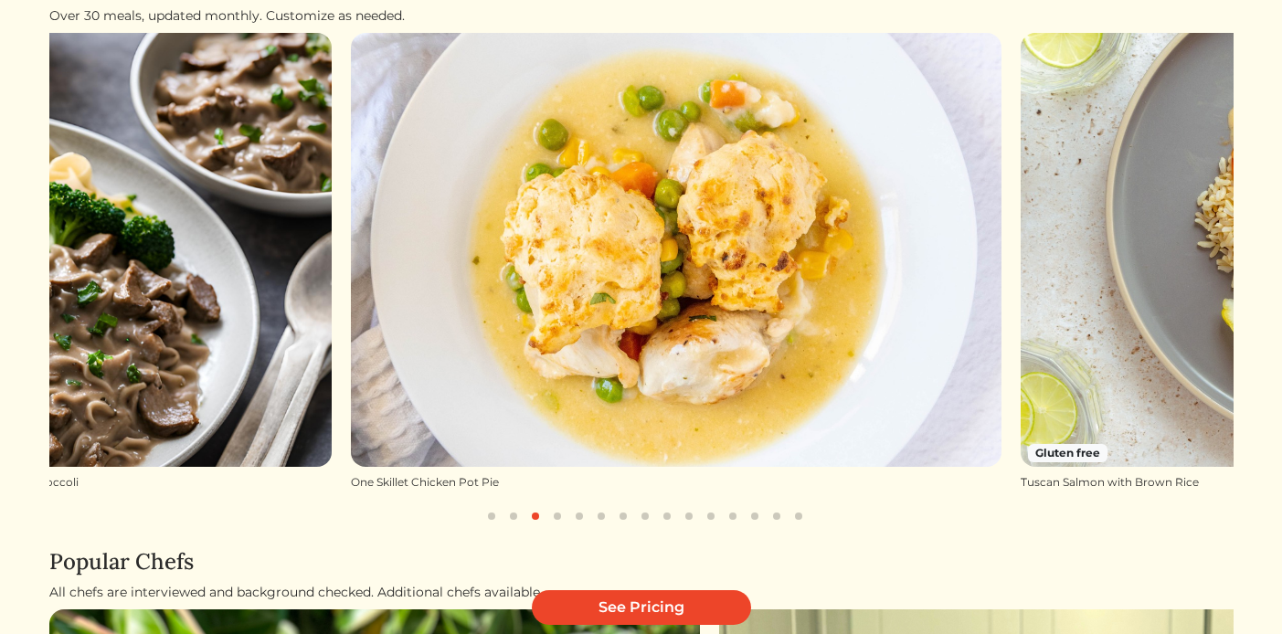
click at [550, 518] on button "button" at bounding box center [557, 516] width 22 height 22
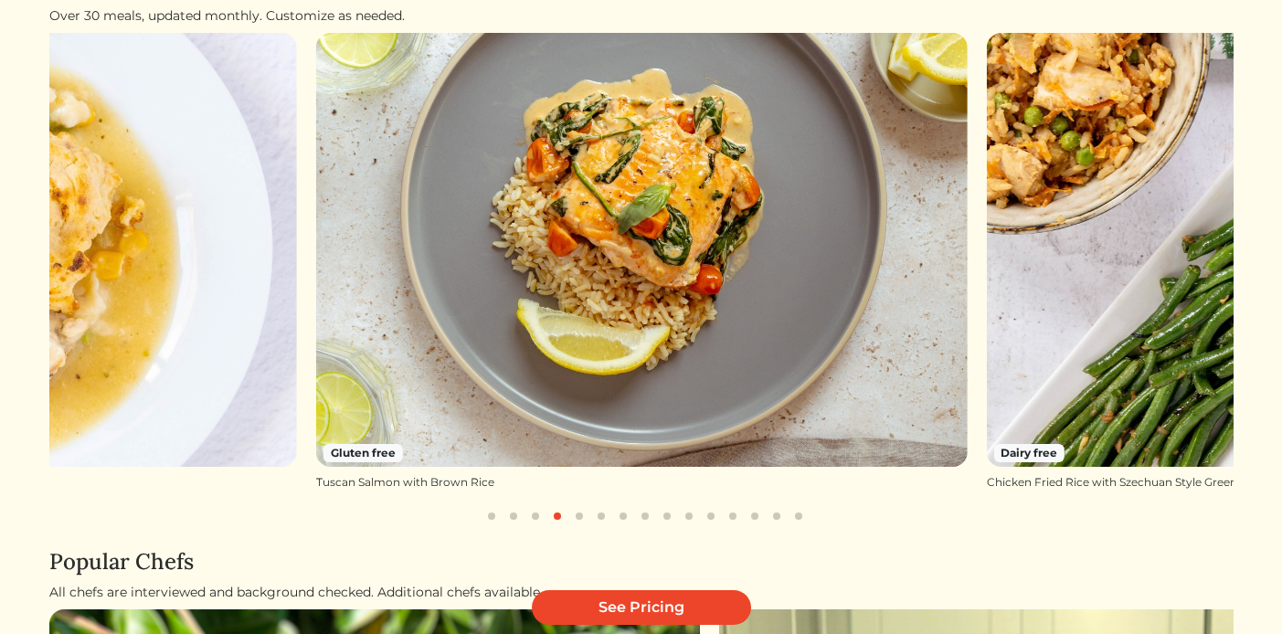
click at [577, 514] on button "button" at bounding box center [579, 516] width 22 height 22
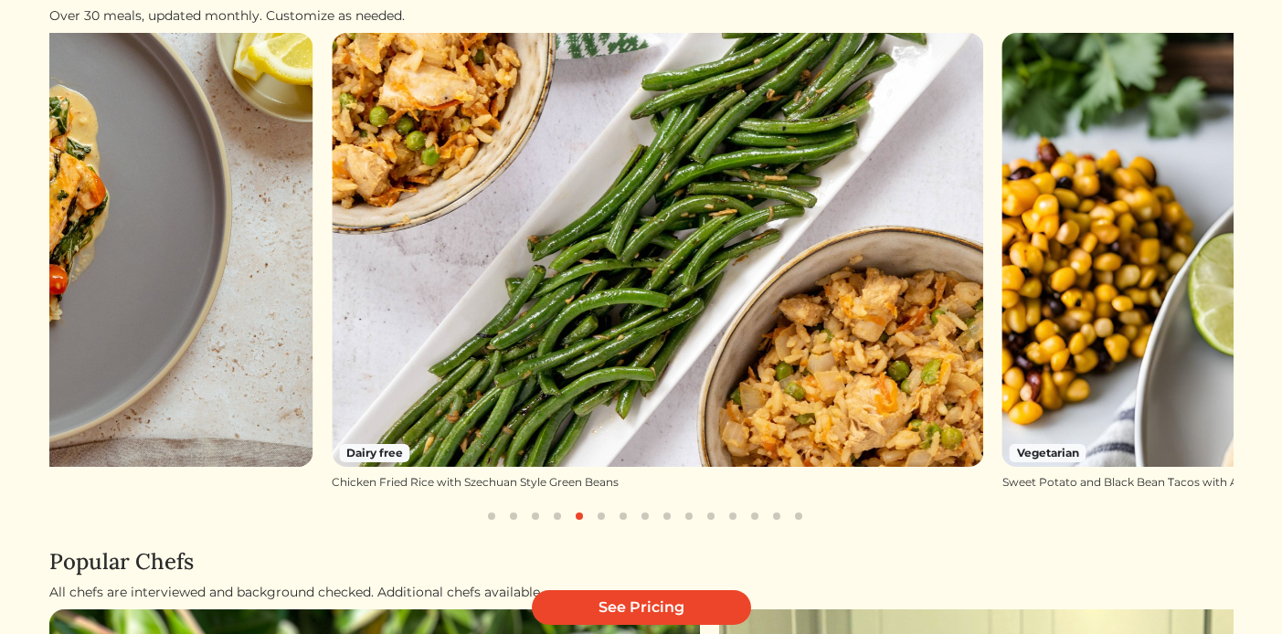
click at [594, 514] on button "button" at bounding box center [601, 516] width 22 height 22
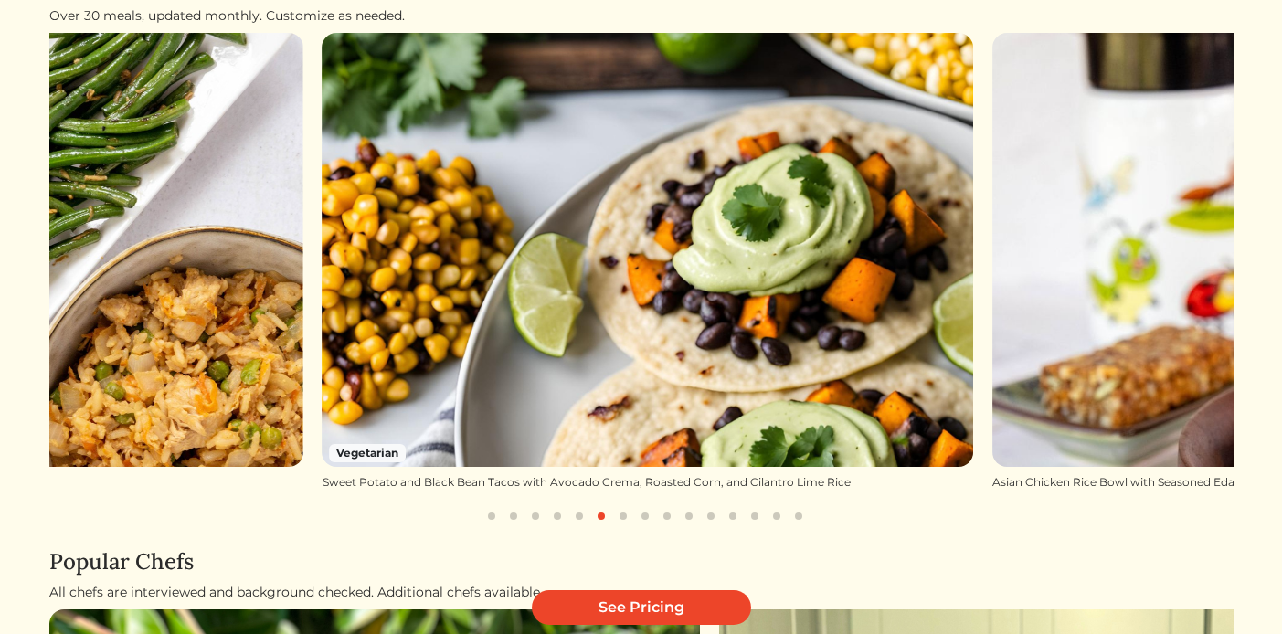
click at [618, 515] on button "button" at bounding box center [623, 516] width 22 height 22
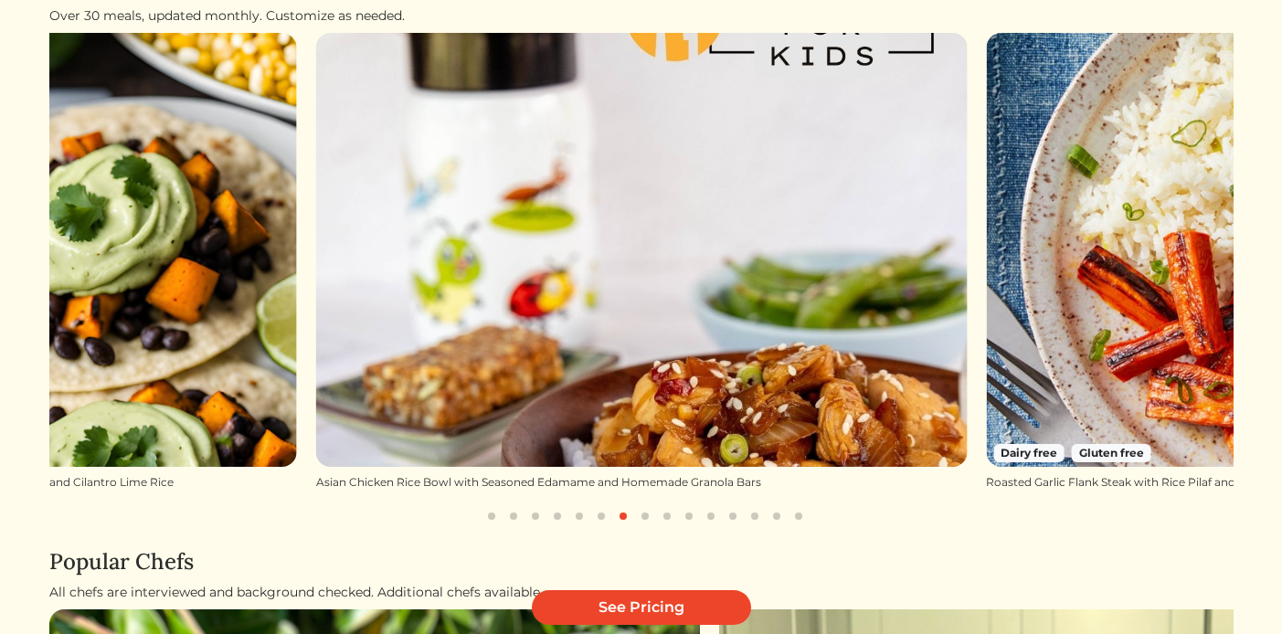
click at [642, 517] on button "button" at bounding box center [645, 516] width 22 height 22
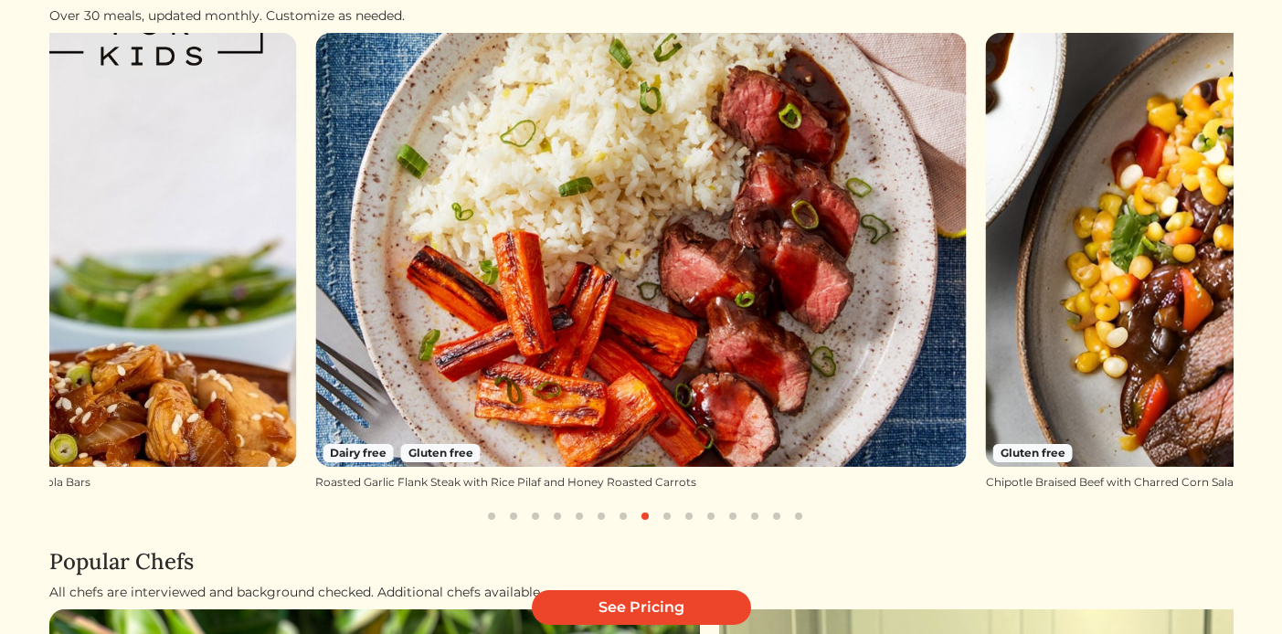
click at [667, 516] on button "button" at bounding box center [667, 516] width 22 height 22
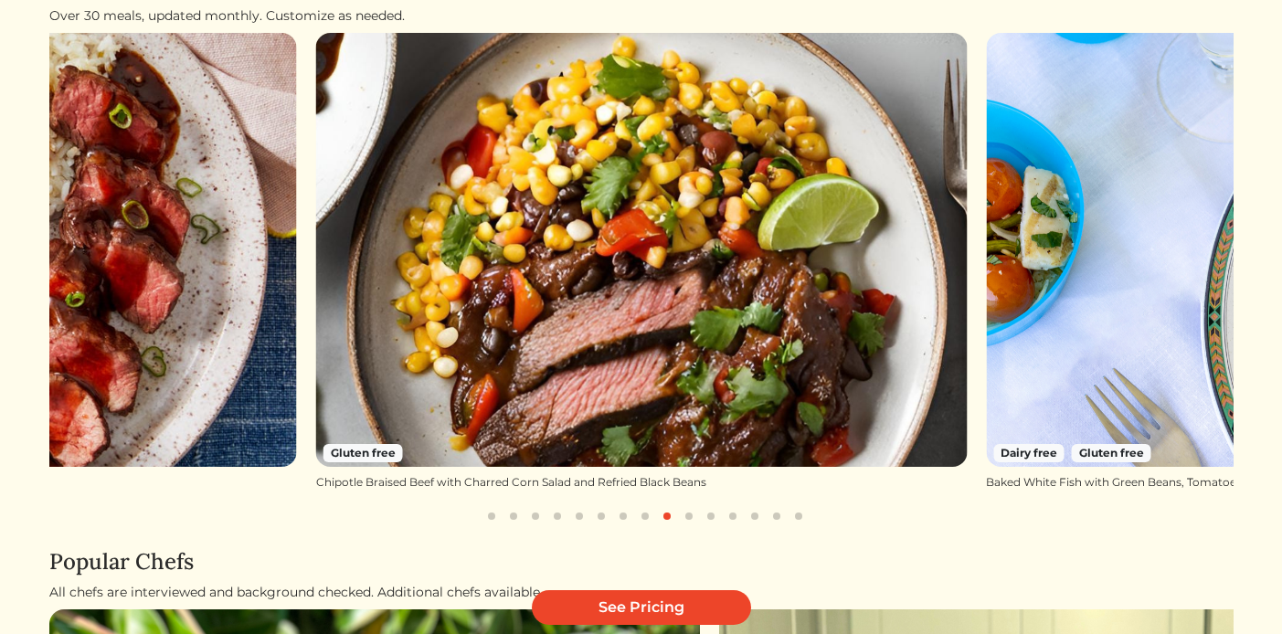
click at [678, 516] on button "button" at bounding box center [689, 516] width 22 height 22
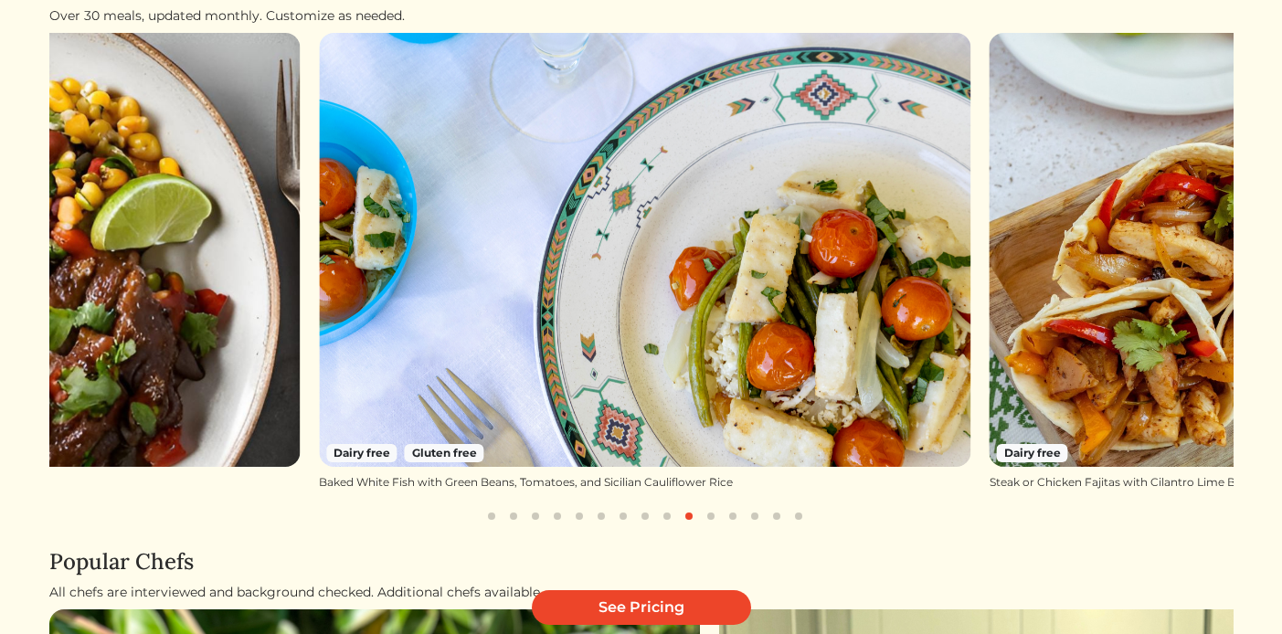
click at [699, 515] on button "button" at bounding box center [689, 516] width 22 height 22
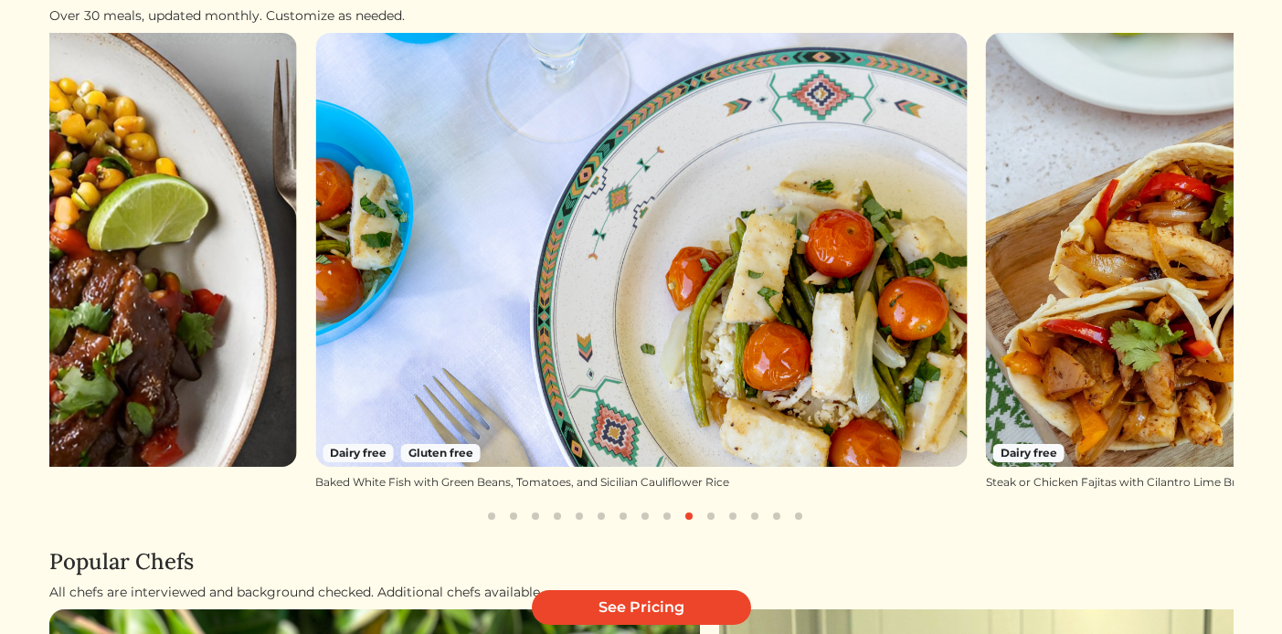
click at [714, 515] on button "button" at bounding box center [711, 516] width 22 height 22
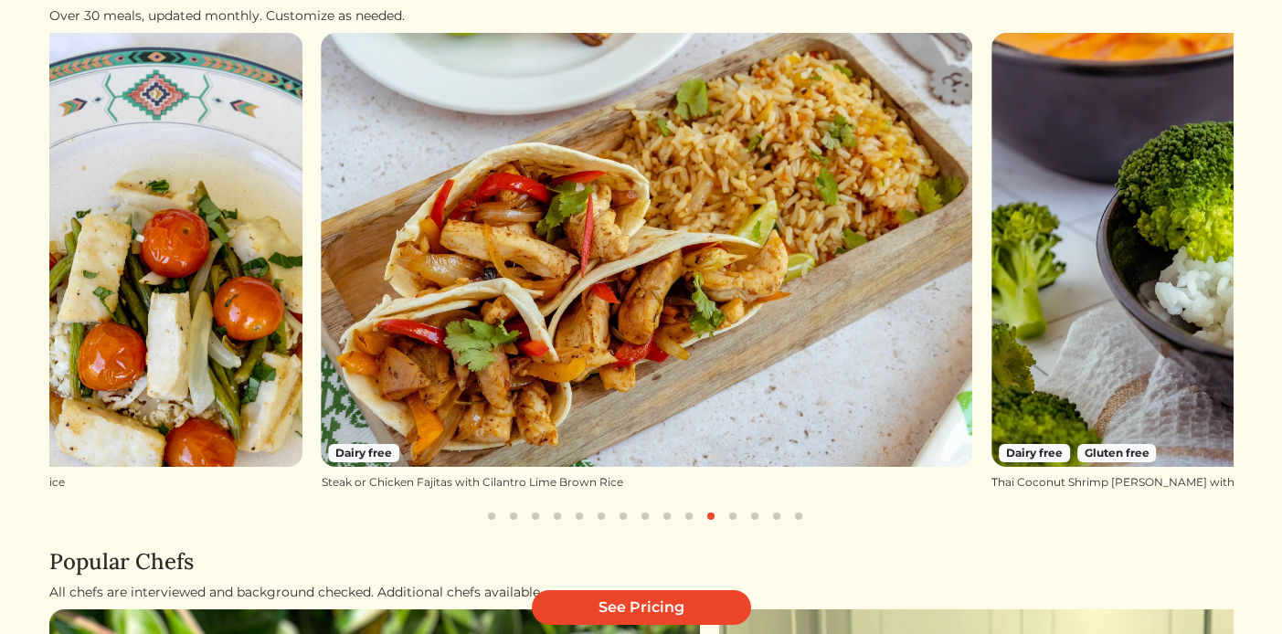
click at [725, 515] on button "button" at bounding box center [733, 516] width 22 height 22
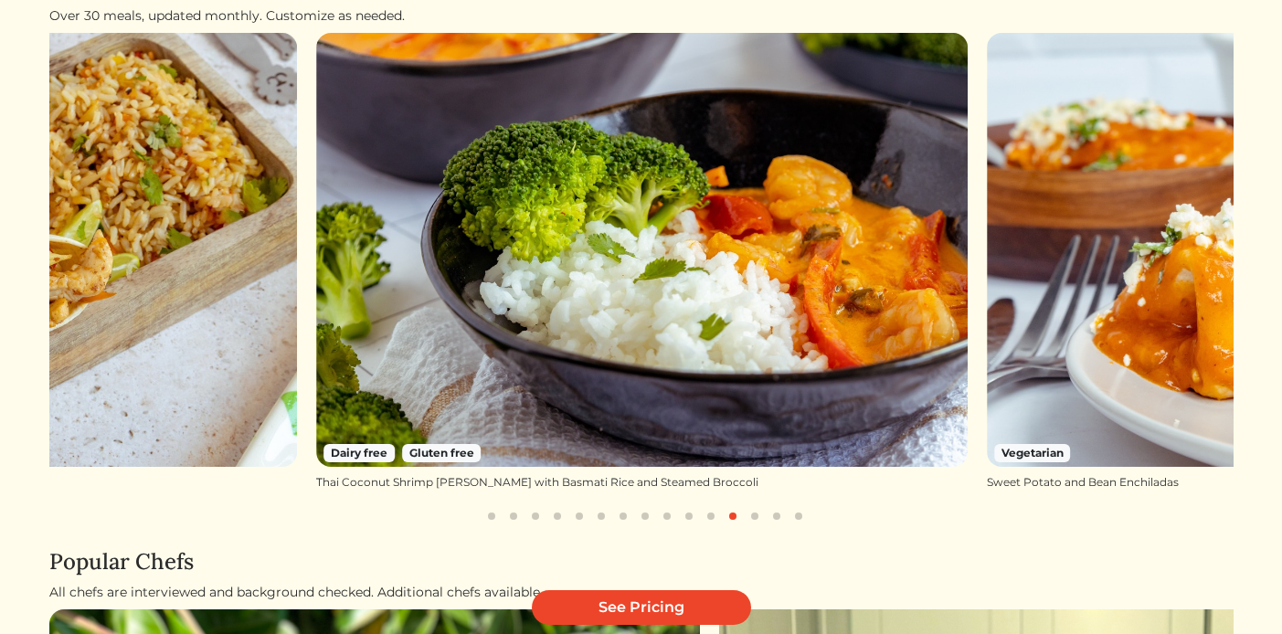
click at [749, 515] on button "button" at bounding box center [755, 516] width 22 height 22
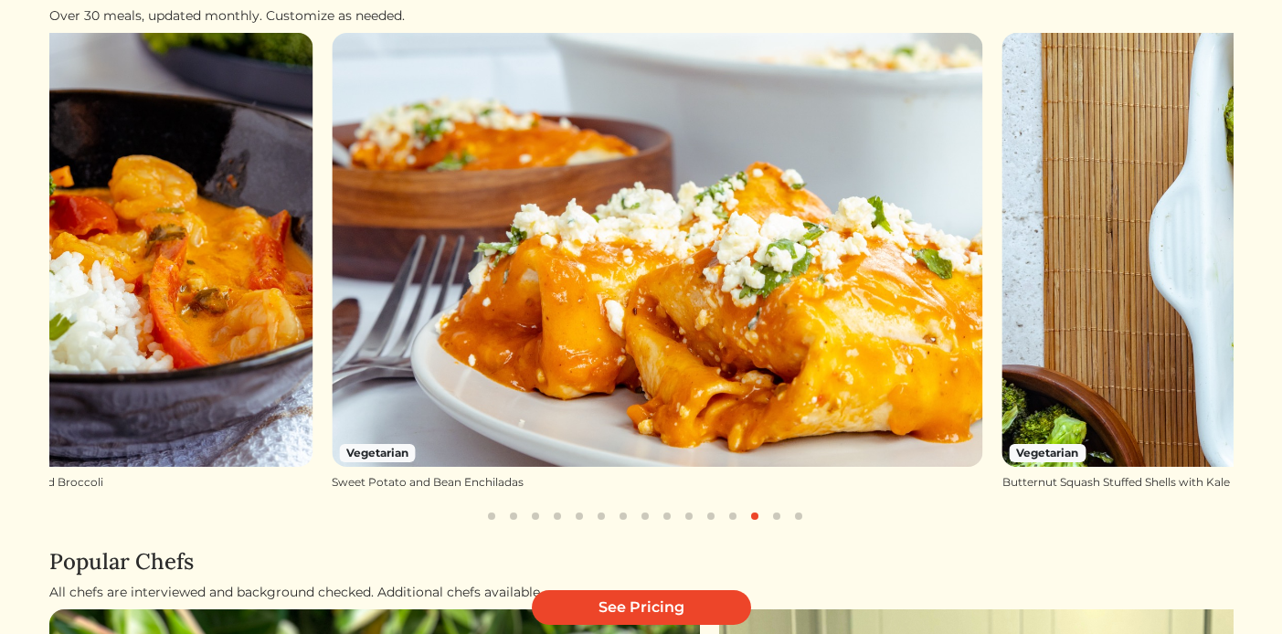
click at [767, 516] on button "button" at bounding box center [777, 516] width 22 height 22
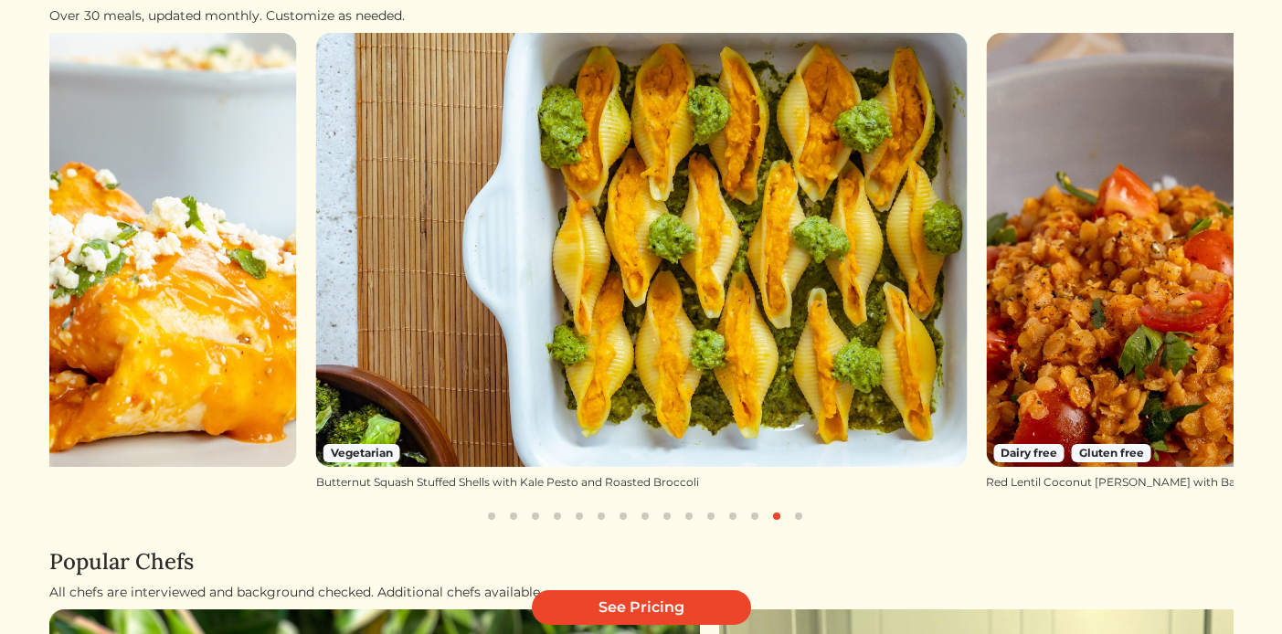
click at [795, 517] on button "button" at bounding box center [799, 516] width 22 height 22
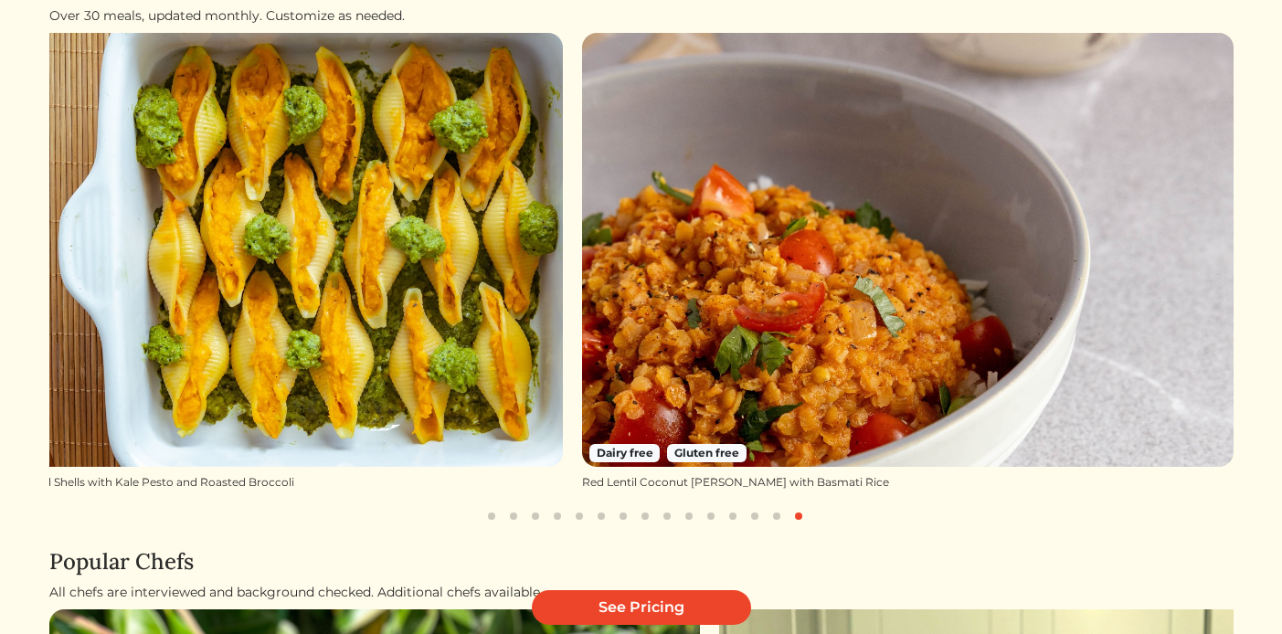
click at [596, 514] on button "button" at bounding box center [601, 516] width 22 height 22
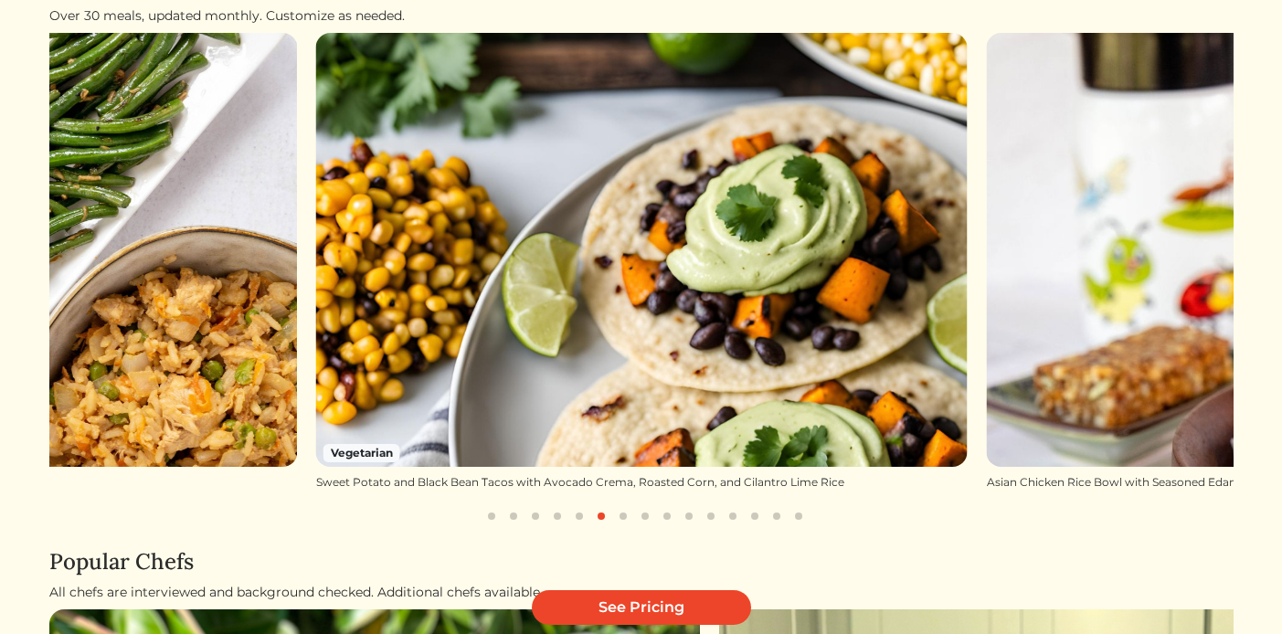
click at [578, 517] on button "button" at bounding box center [579, 516] width 22 height 22
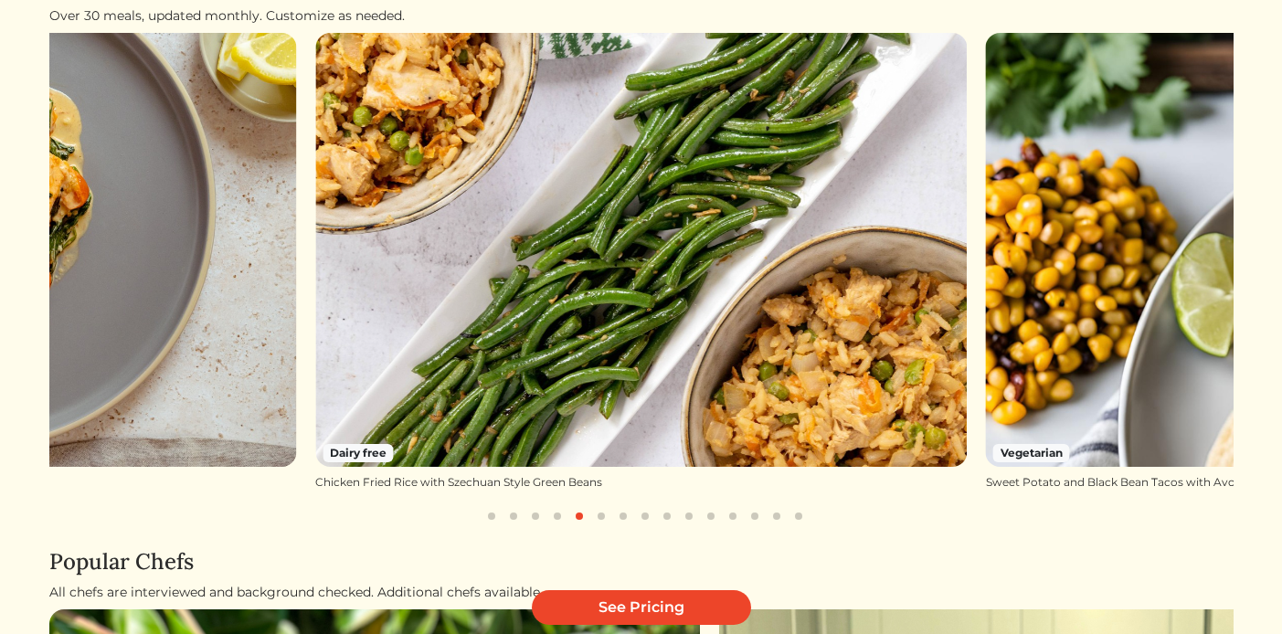
click at [554, 514] on button "button" at bounding box center [557, 516] width 22 height 22
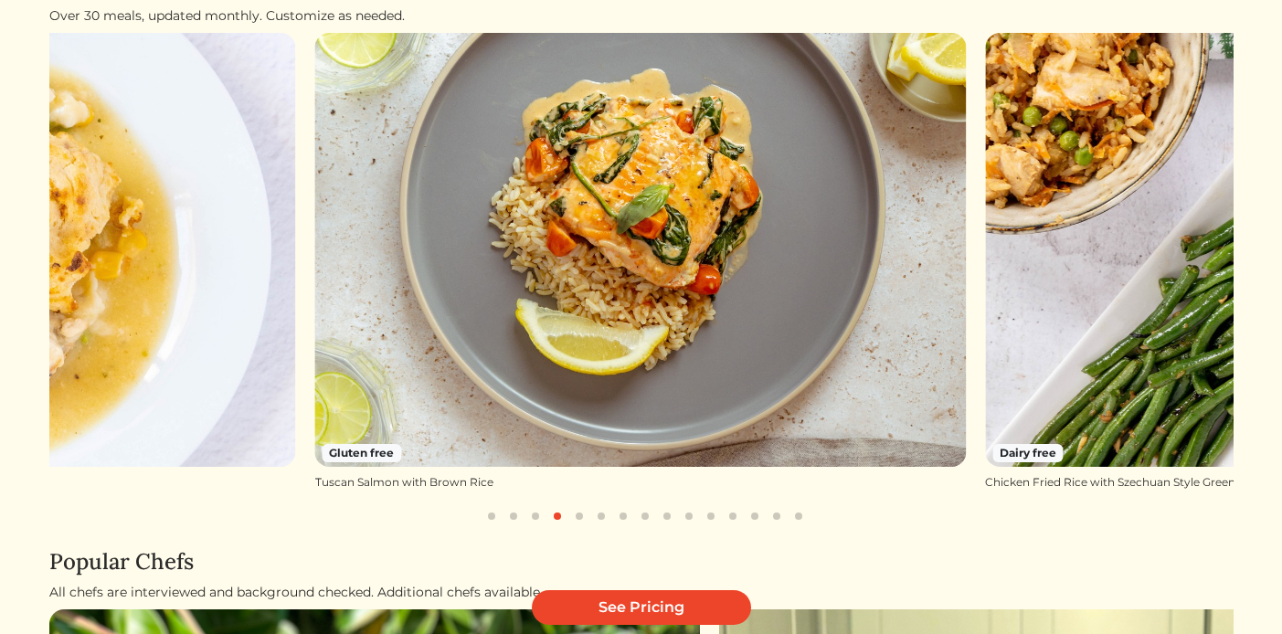
click at [540, 519] on button "button" at bounding box center [535, 516] width 22 height 22
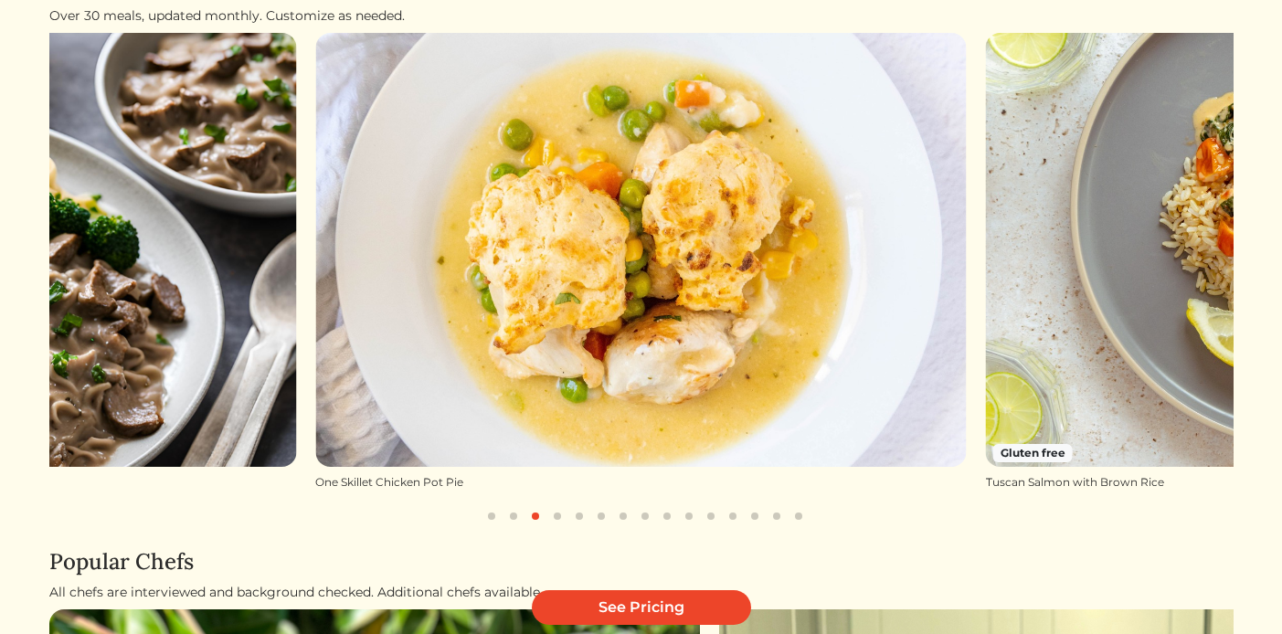
click at [521, 517] on button "button" at bounding box center [514, 516] width 22 height 22
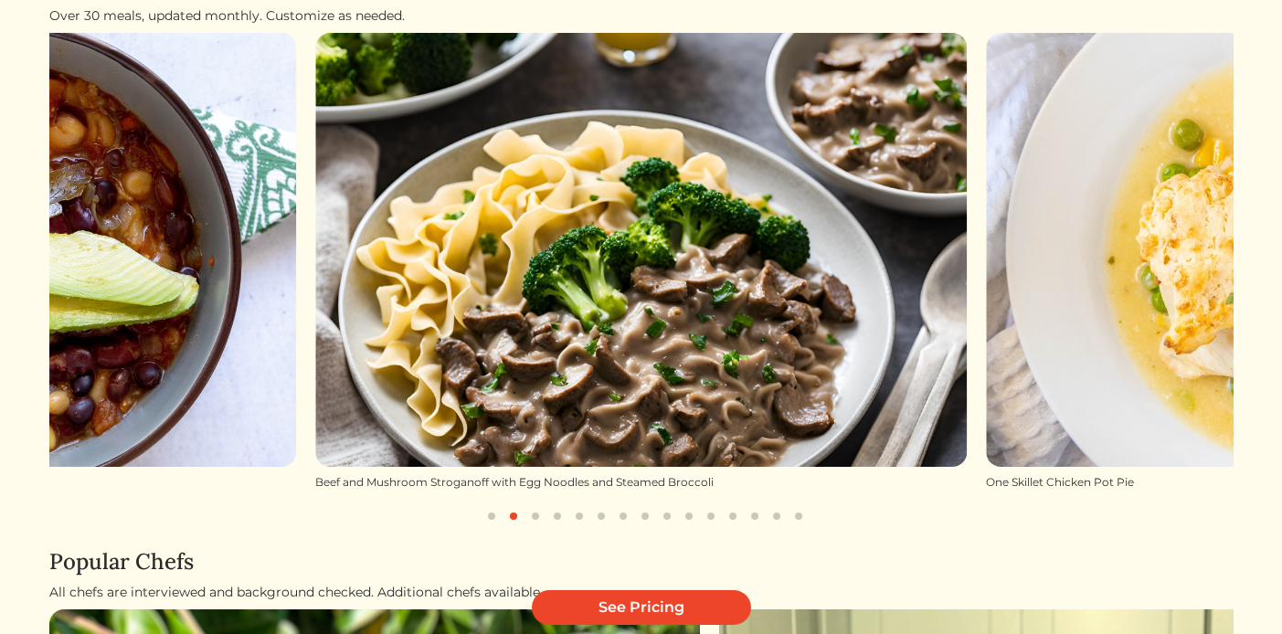
click at [496, 516] on button "button" at bounding box center [492, 516] width 22 height 22
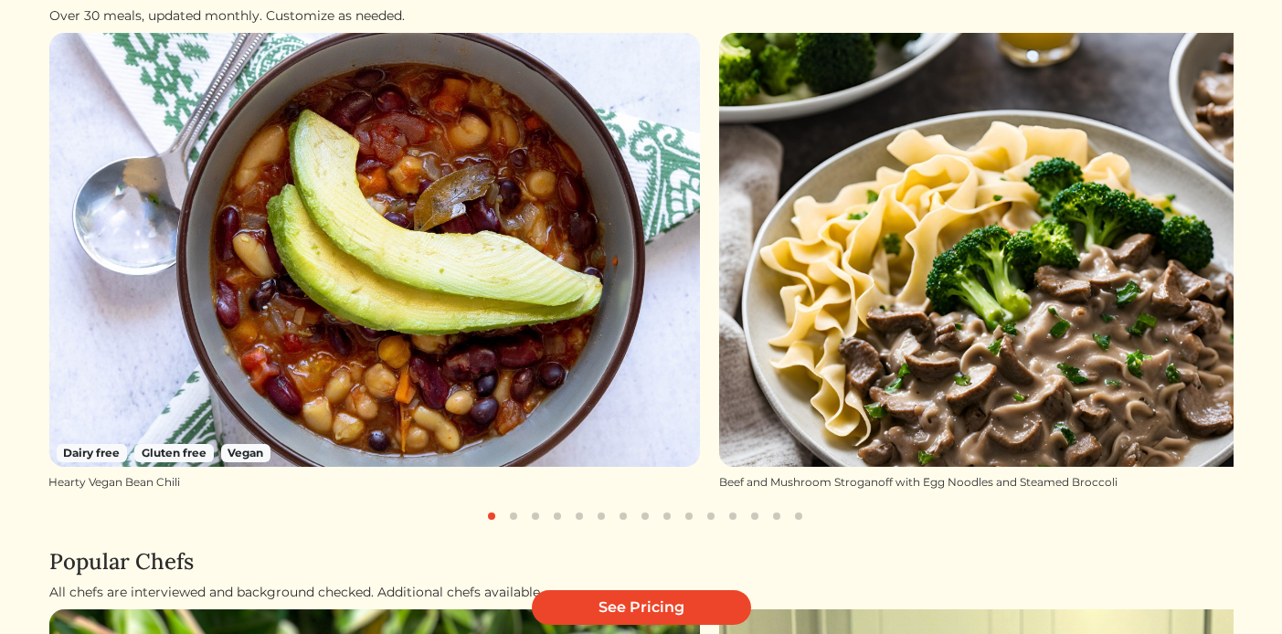
click at [512, 519] on button "button" at bounding box center [514, 516] width 22 height 22
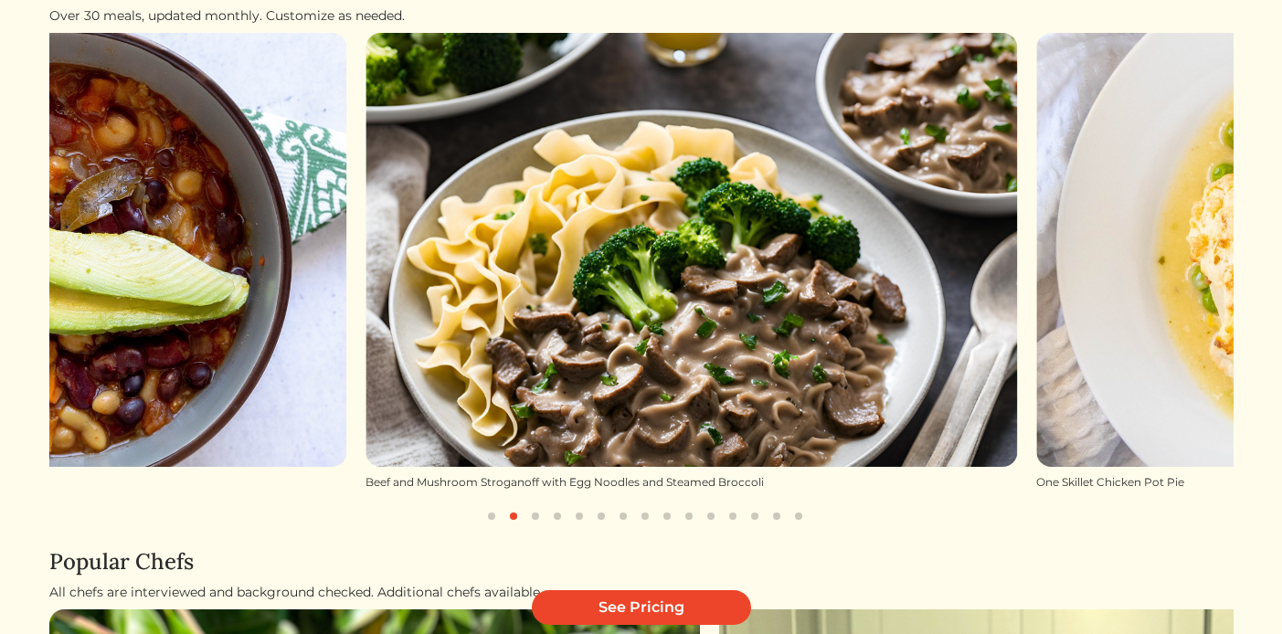
click at [535, 514] on button "button" at bounding box center [535, 516] width 22 height 22
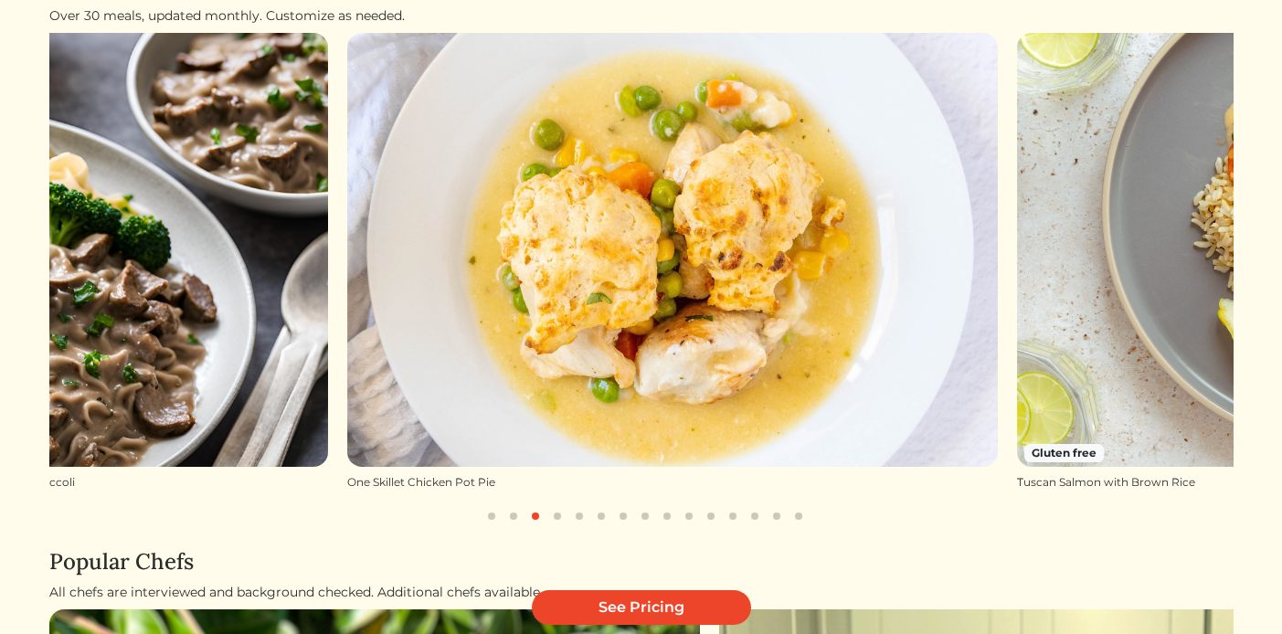
click at [557, 515] on button "button" at bounding box center [557, 516] width 22 height 22
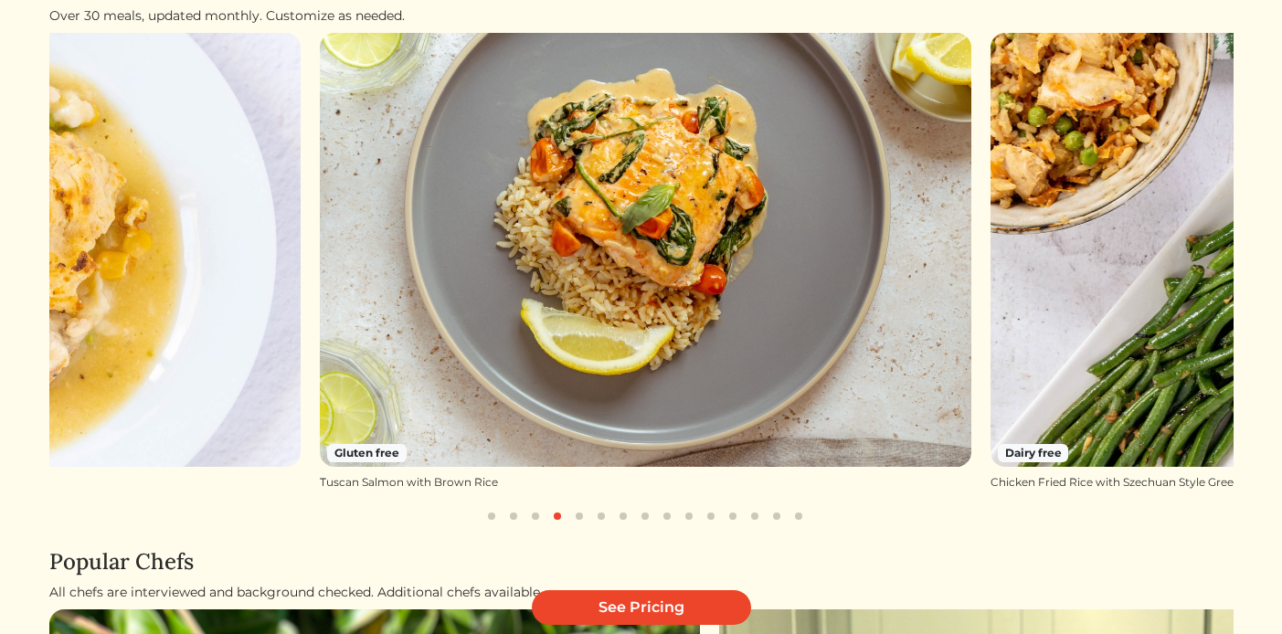
click at [588, 518] on button "button" at bounding box center [579, 516] width 22 height 22
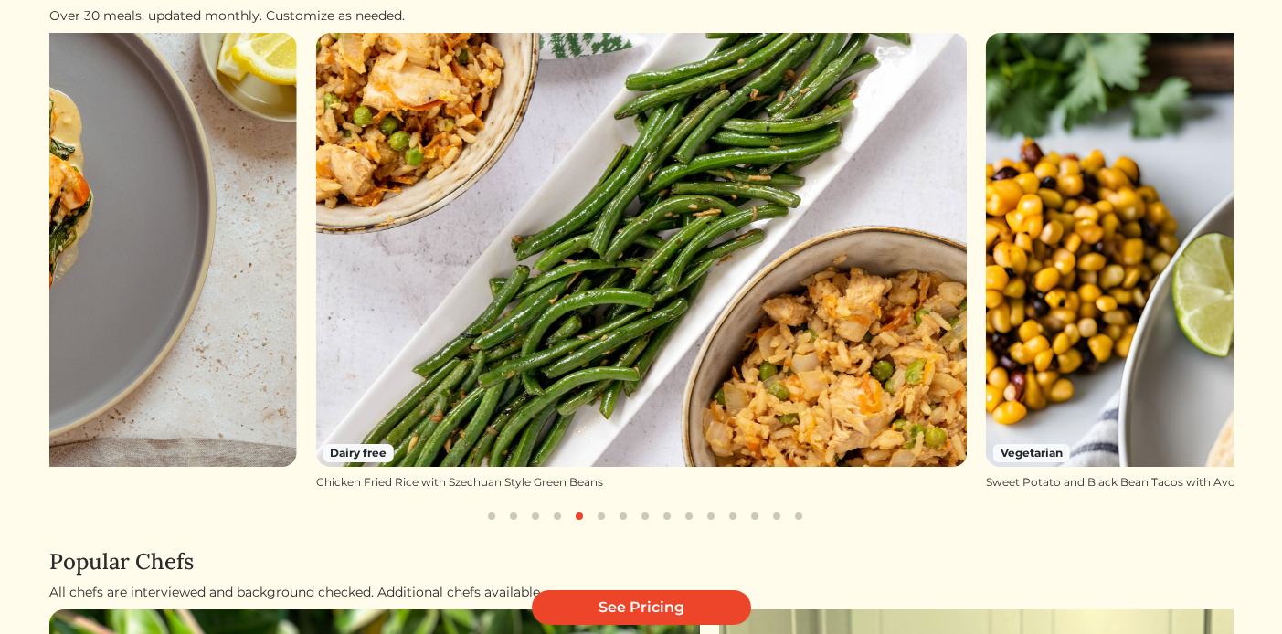
click at [623, 521] on button "button" at bounding box center [623, 516] width 22 height 22
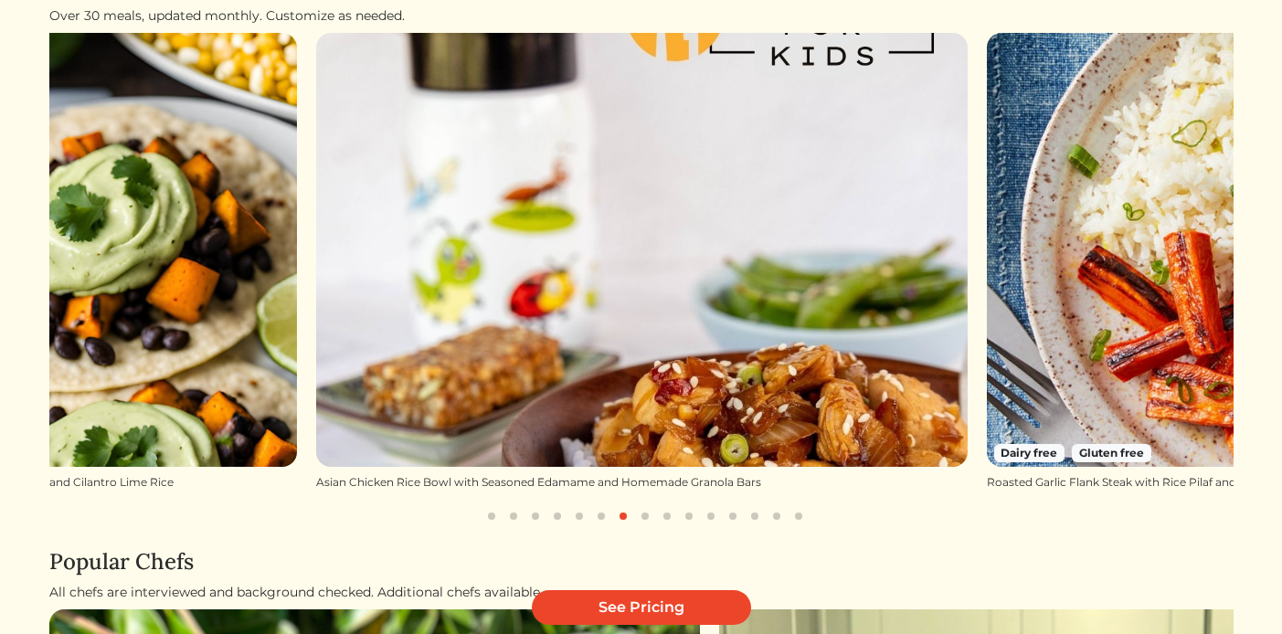
click at [658, 520] on button "button" at bounding box center [667, 516] width 22 height 22
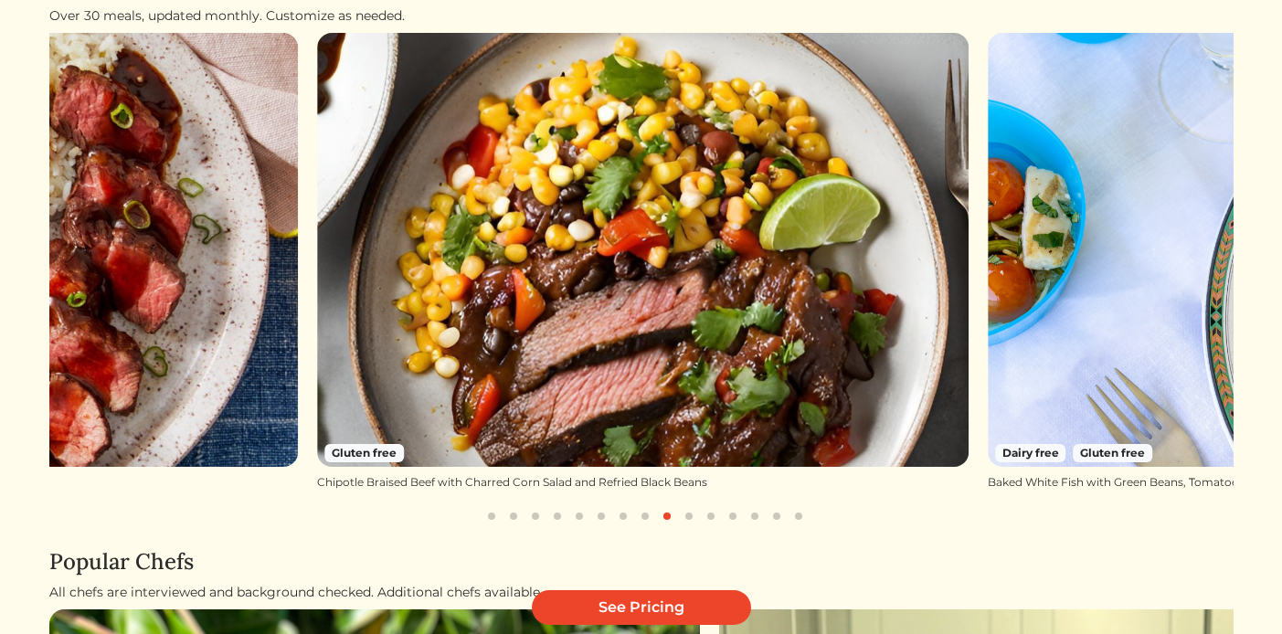
click at [691, 520] on button "button" at bounding box center [689, 516] width 22 height 22
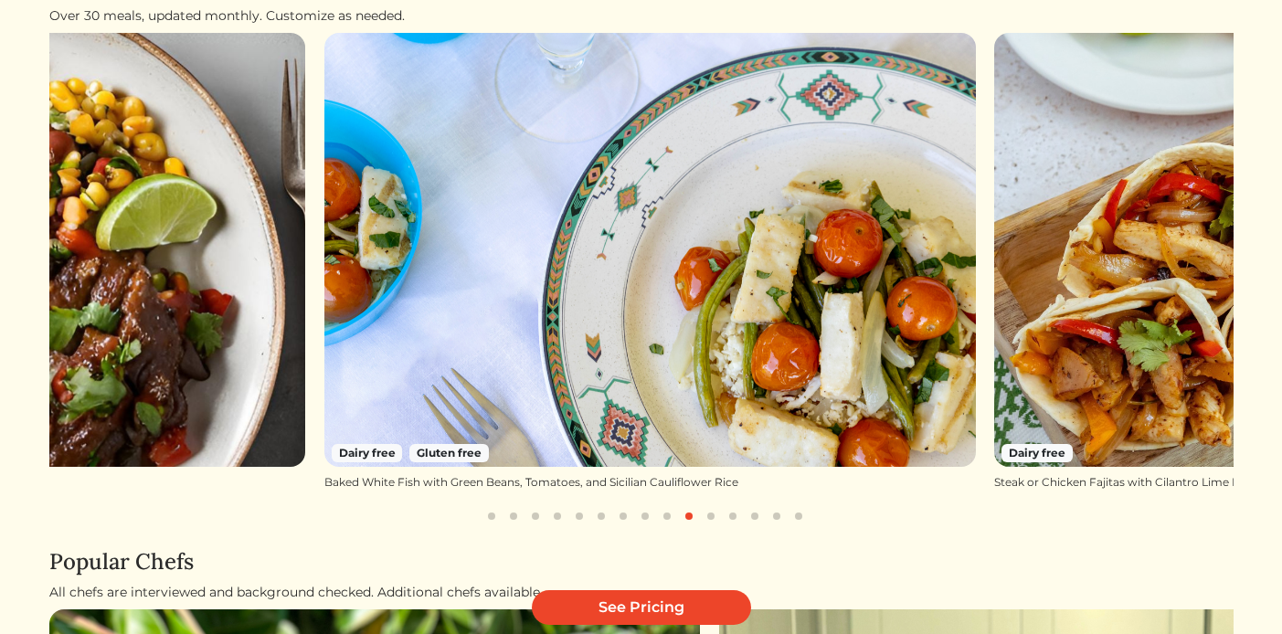
click at [707, 520] on button "button" at bounding box center [711, 516] width 22 height 22
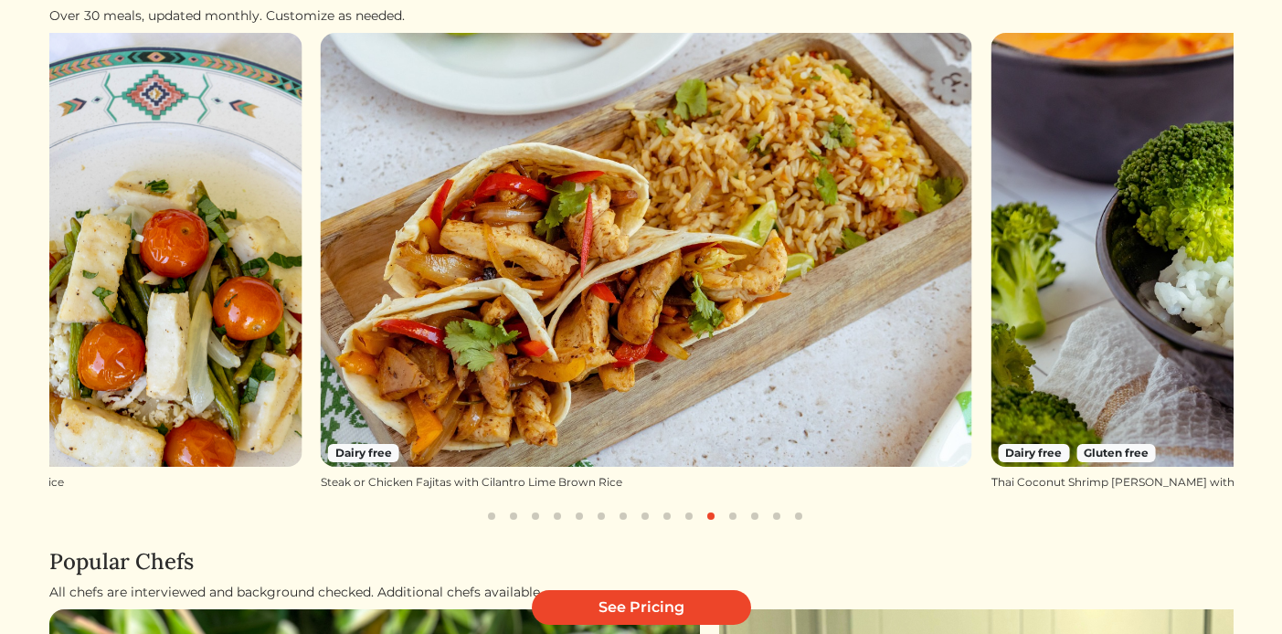
click at [738, 520] on button "button" at bounding box center [733, 516] width 22 height 22
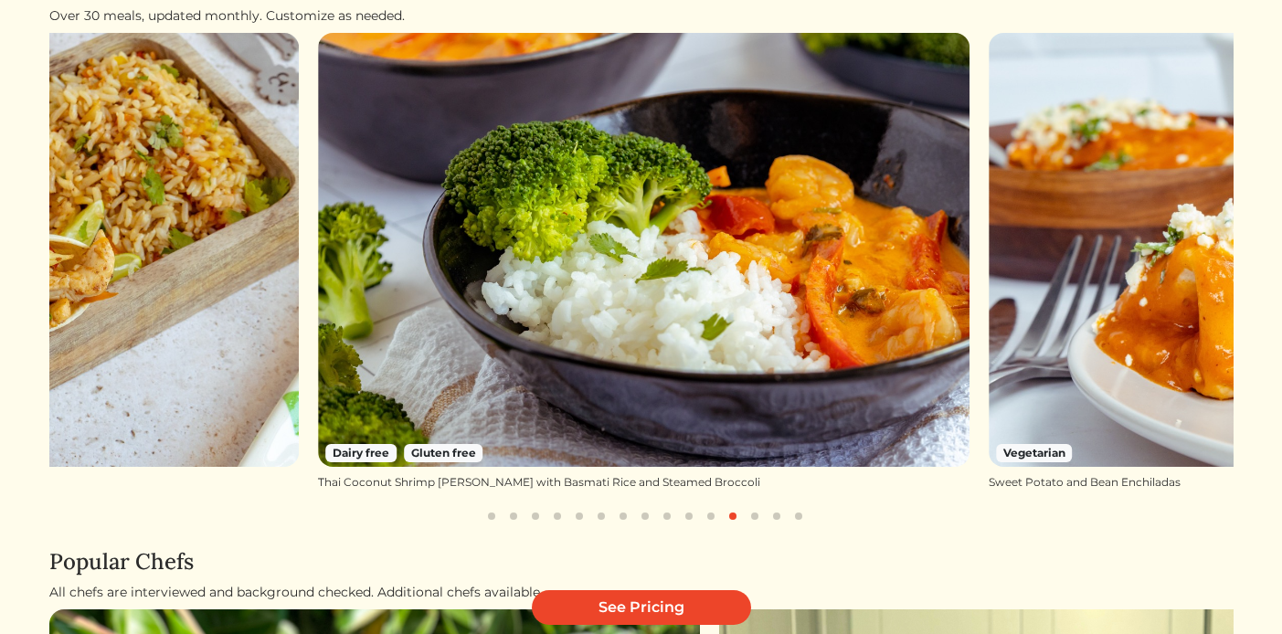
click at [749, 520] on button "button" at bounding box center [755, 516] width 22 height 22
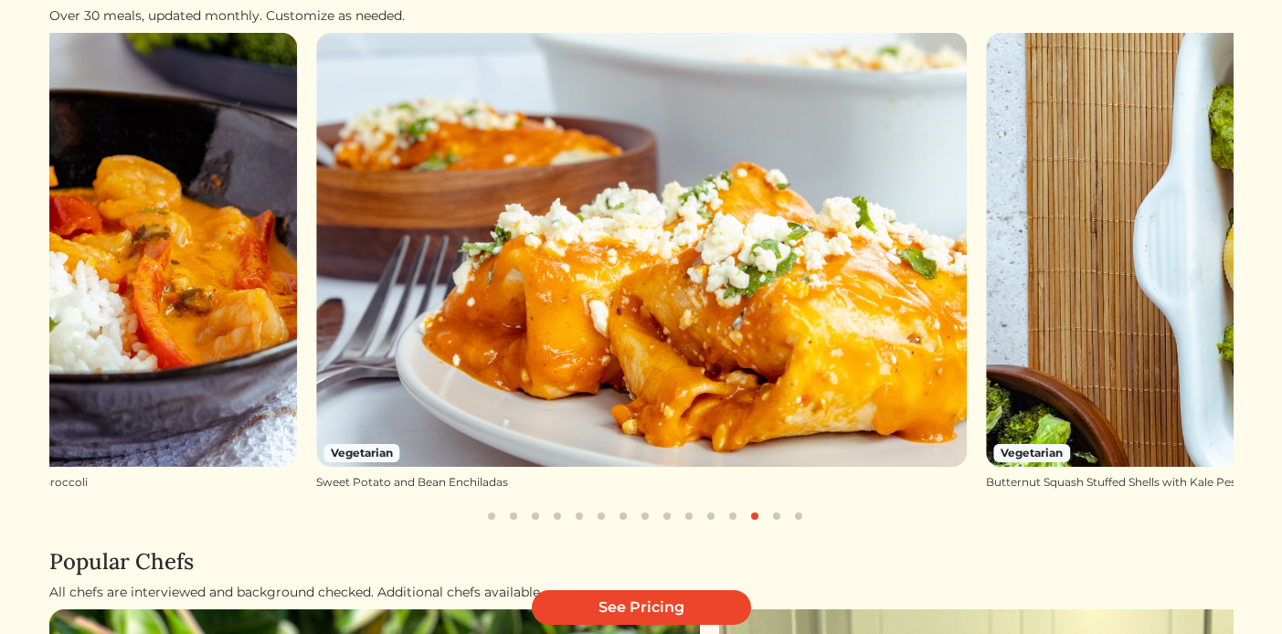
click at [794, 518] on button "button" at bounding box center [799, 516] width 22 height 22
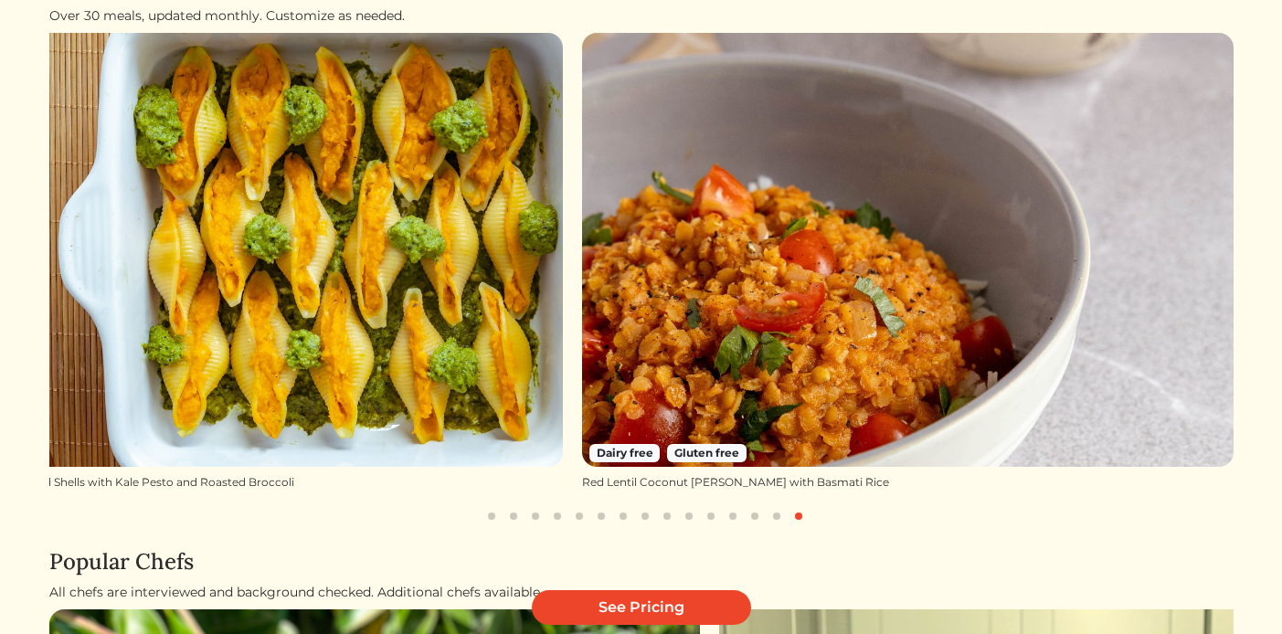
click at [775, 516] on button "button" at bounding box center [777, 516] width 22 height 22
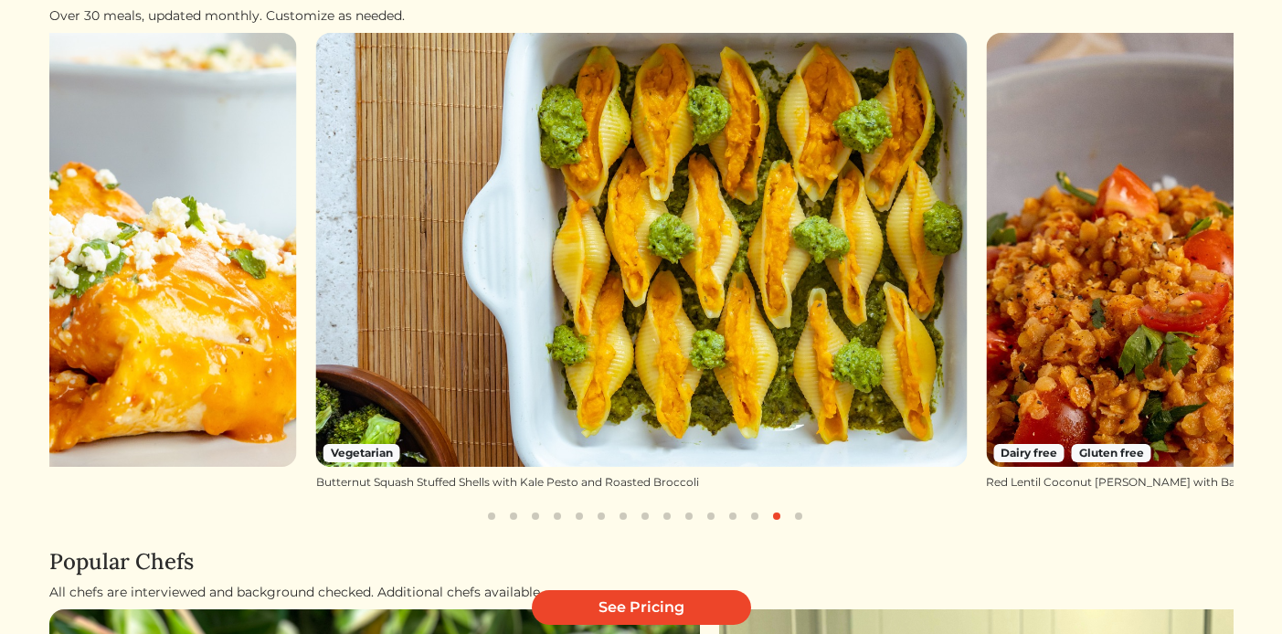
click at [753, 520] on button "button" at bounding box center [755, 516] width 22 height 22
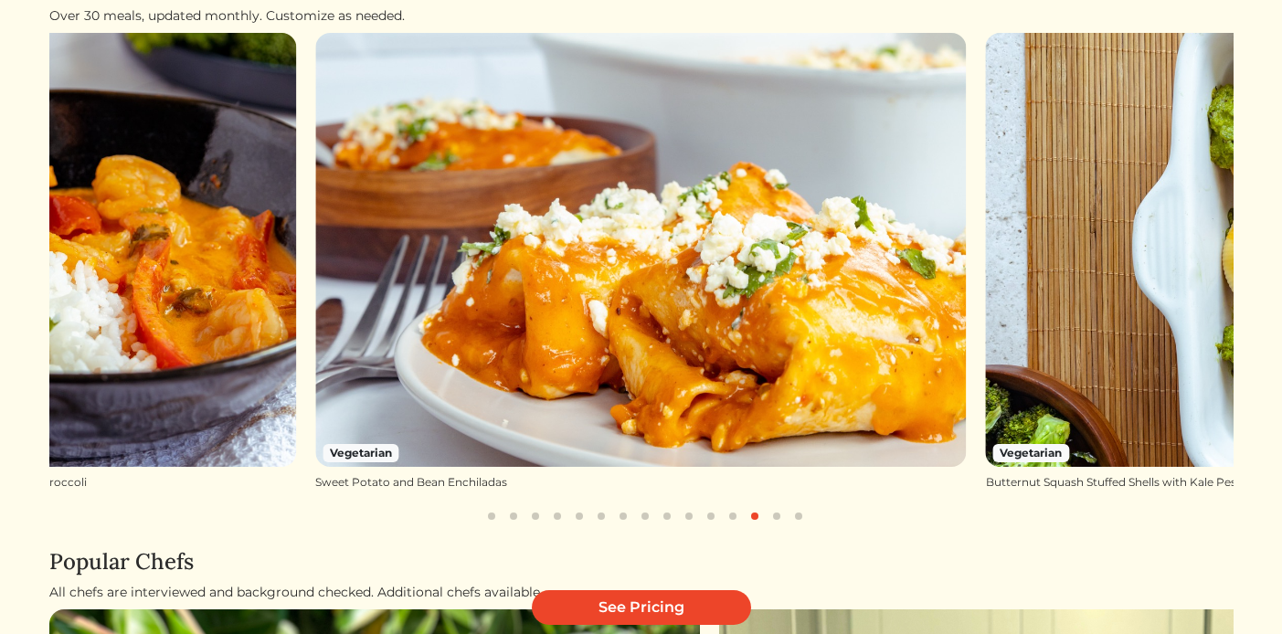
click at [737, 516] on button "button" at bounding box center [733, 516] width 22 height 22
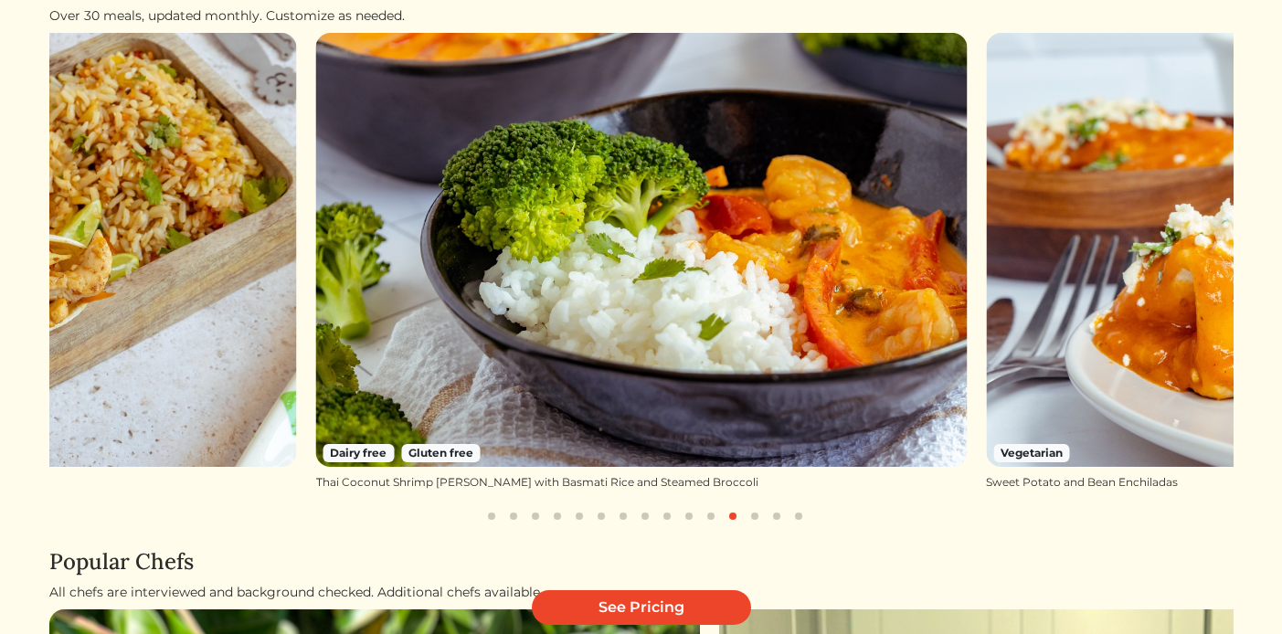
click at [709, 516] on button "button" at bounding box center [711, 516] width 22 height 22
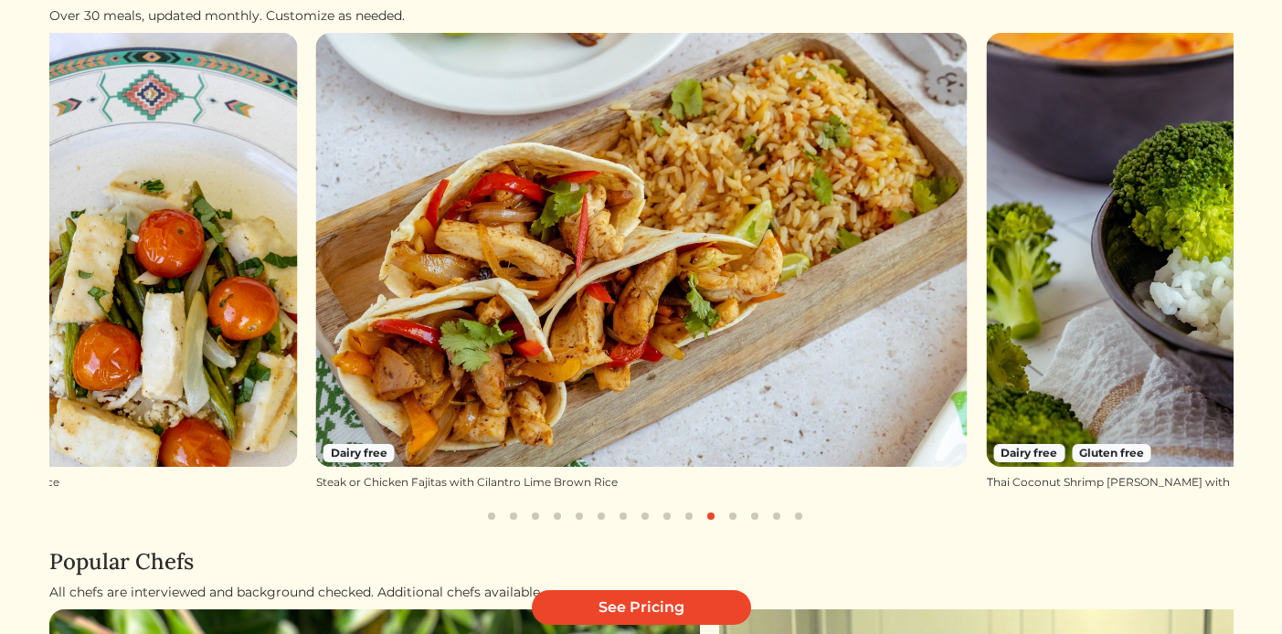
click at [693, 518] on button "button" at bounding box center [689, 516] width 22 height 22
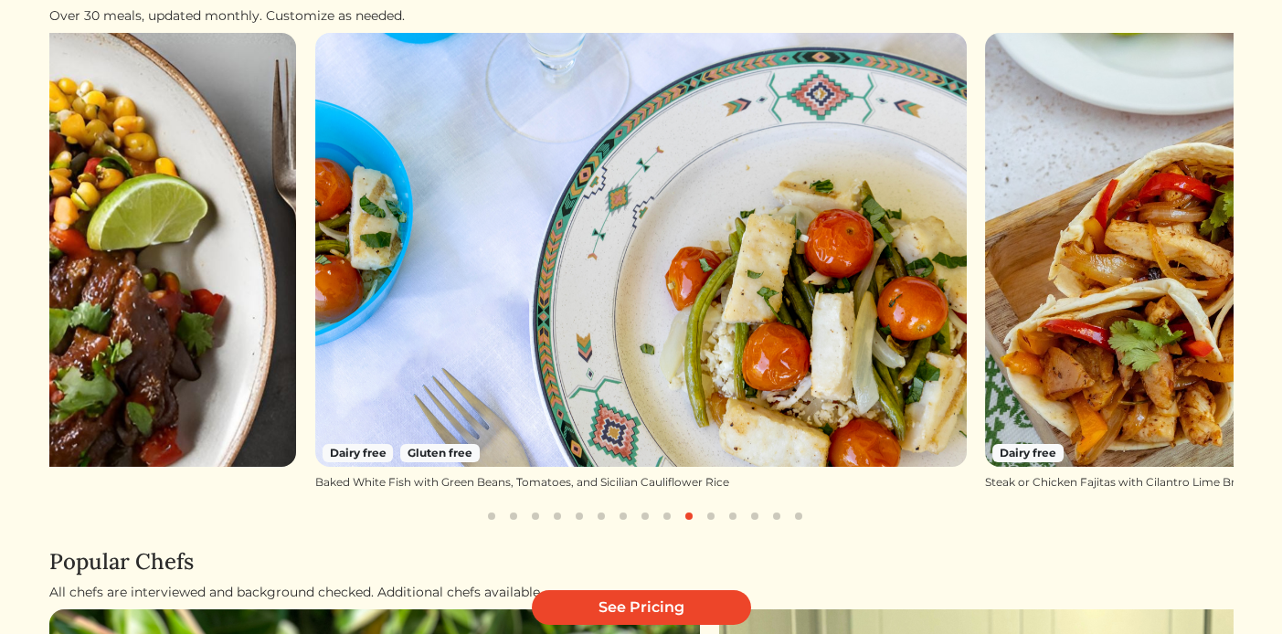
click at [669, 518] on button "button" at bounding box center [667, 516] width 22 height 22
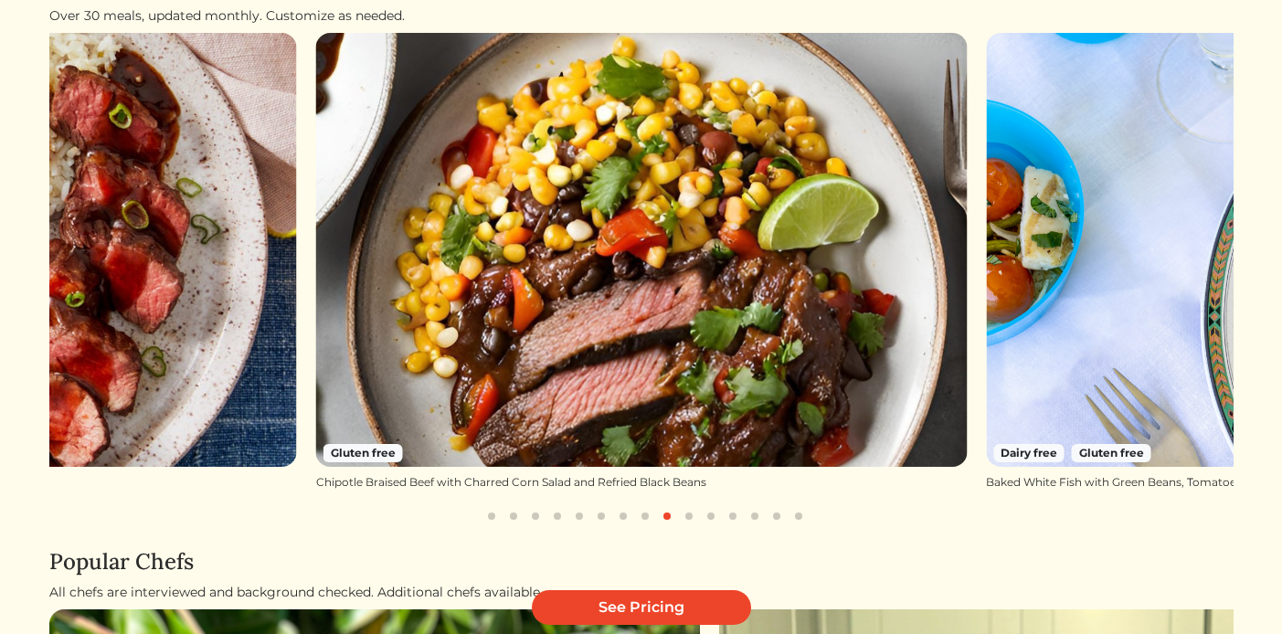
click at [641, 515] on button "button" at bounding box center [645, 516] width 22 height 22
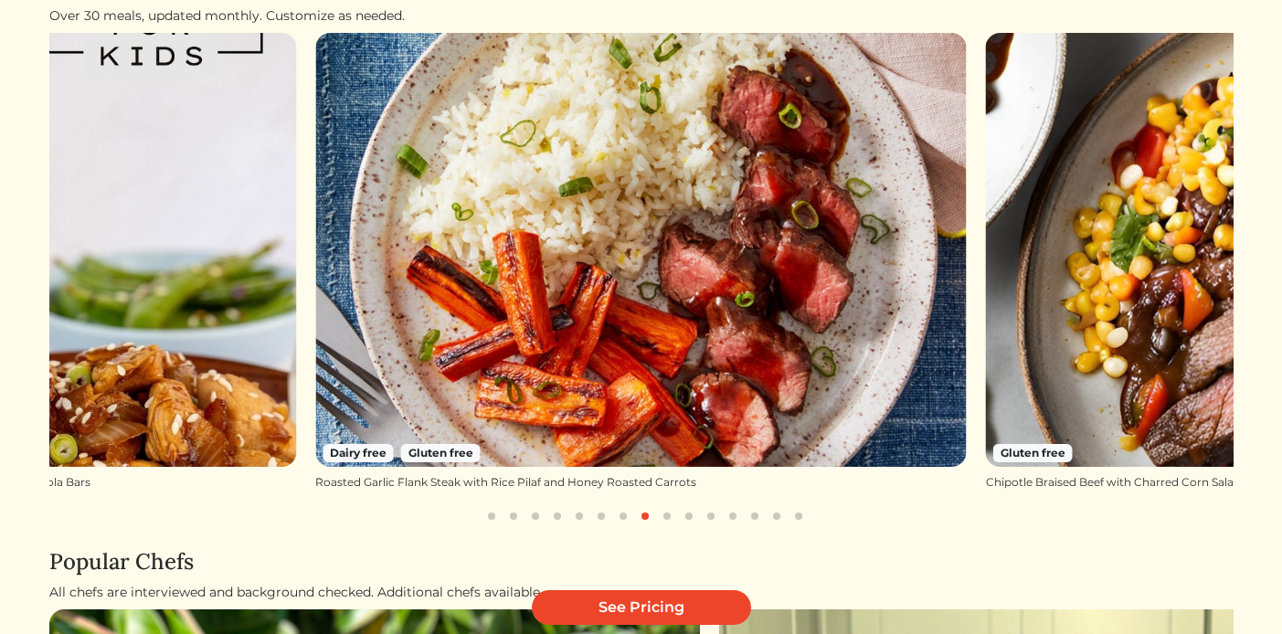
click at [614, 515] on button "button" at bounding box center [623, 516] width 22 height 22
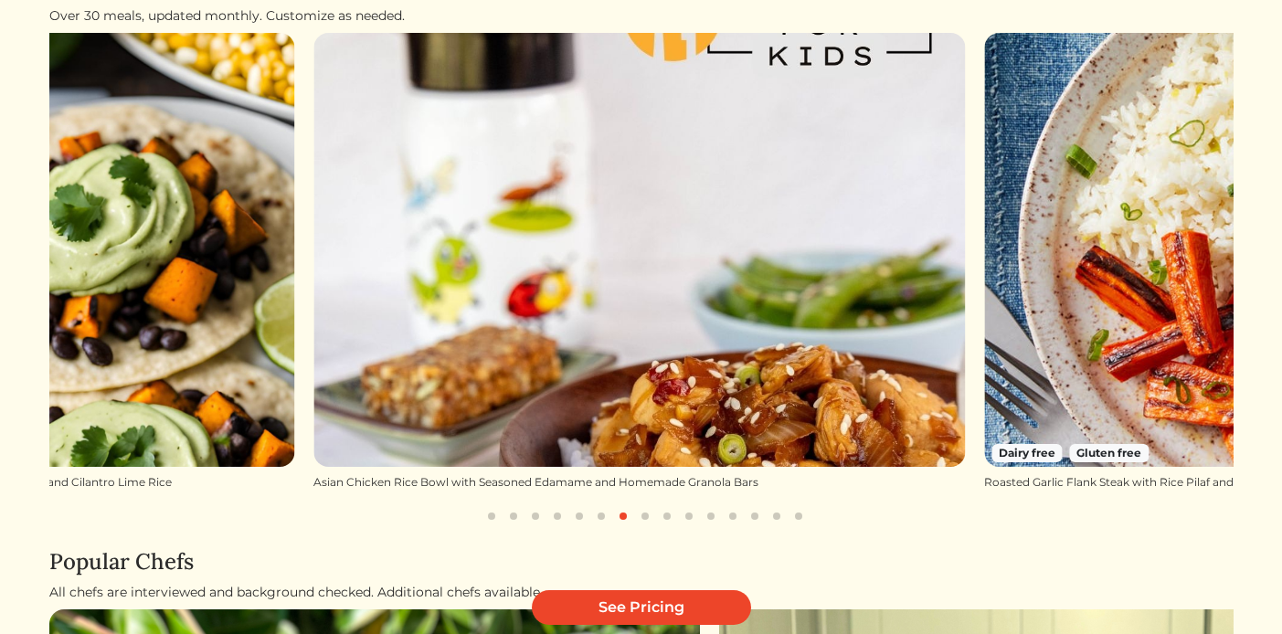
click at [604, 515] on button "button" at bounding box center [601, 516] width 22 height 22
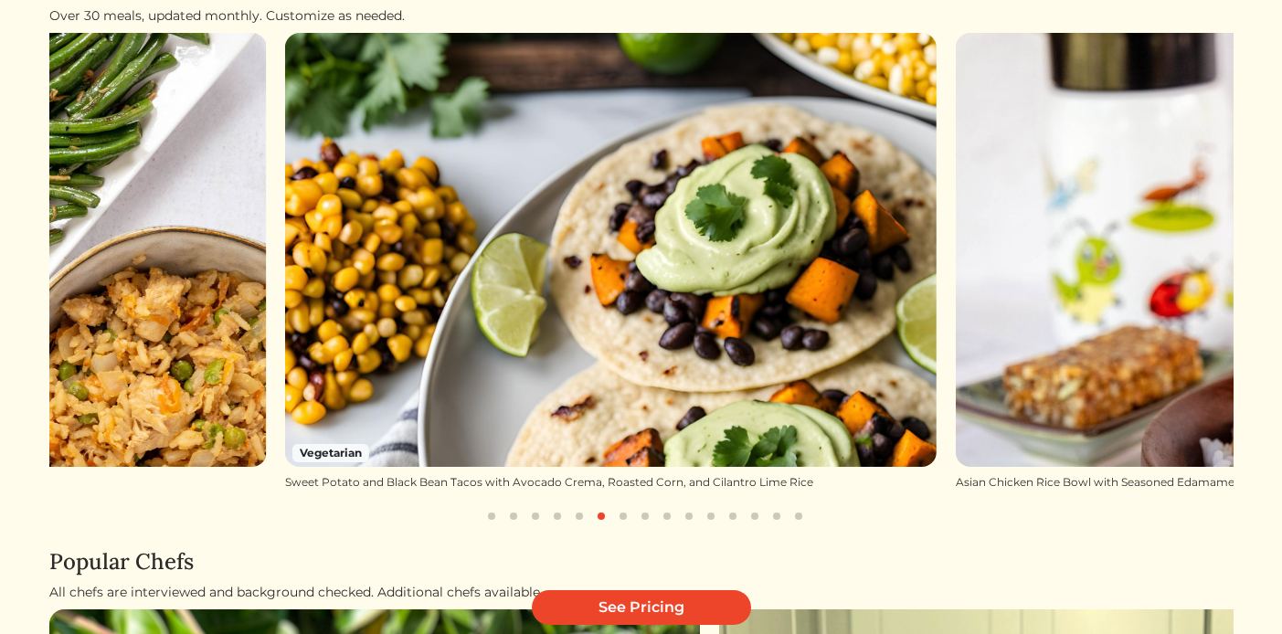
click at [573, 518] on button "button" at bounding box center [579, 516] width 22 height 22
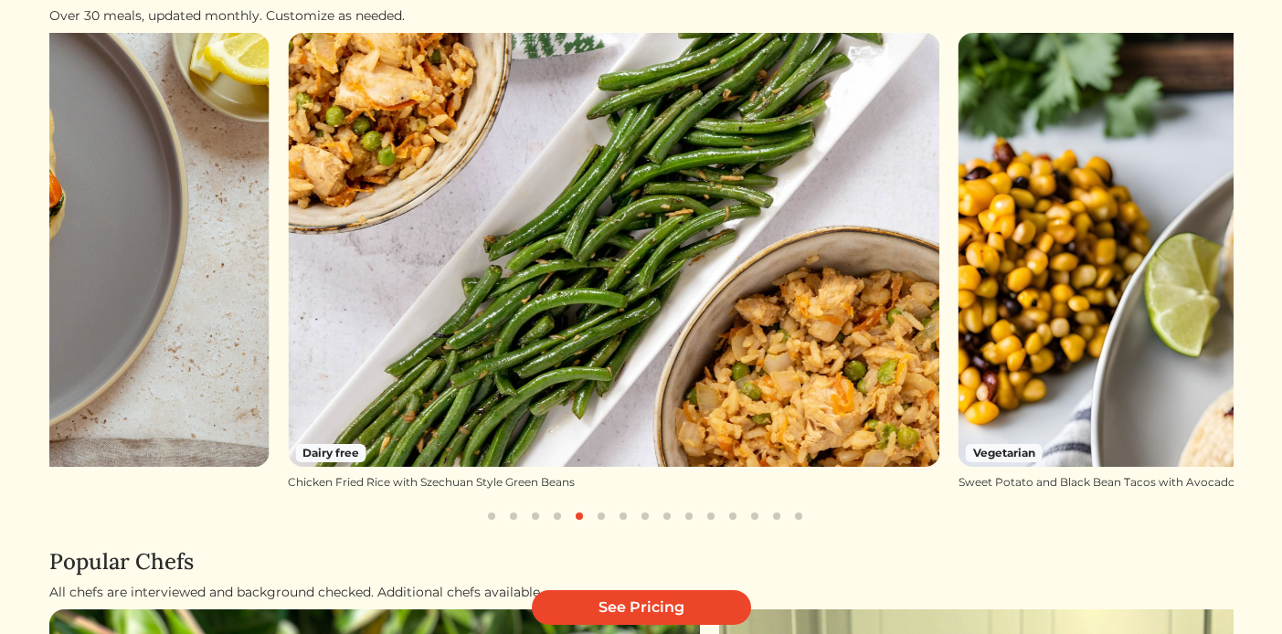
click at [549, 517] on button "button" at bounding box center [557, 516] width 22 height 22
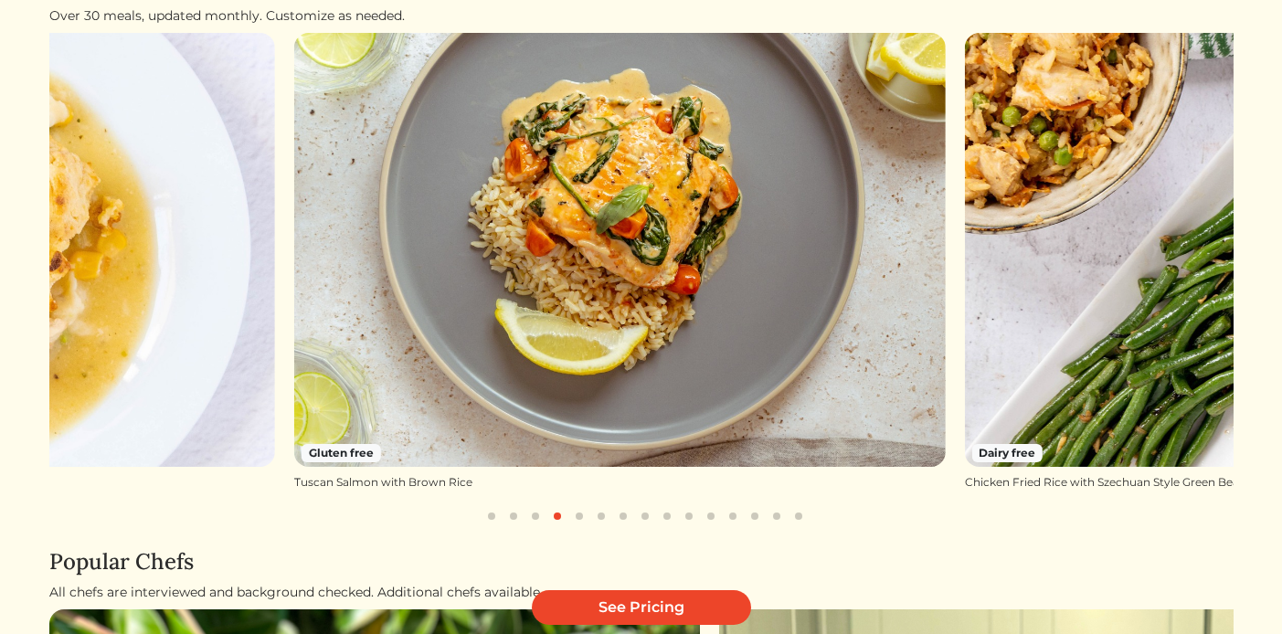
click at [526, 514] on button "button" at bounding box center [535, 516] width 22 height 22
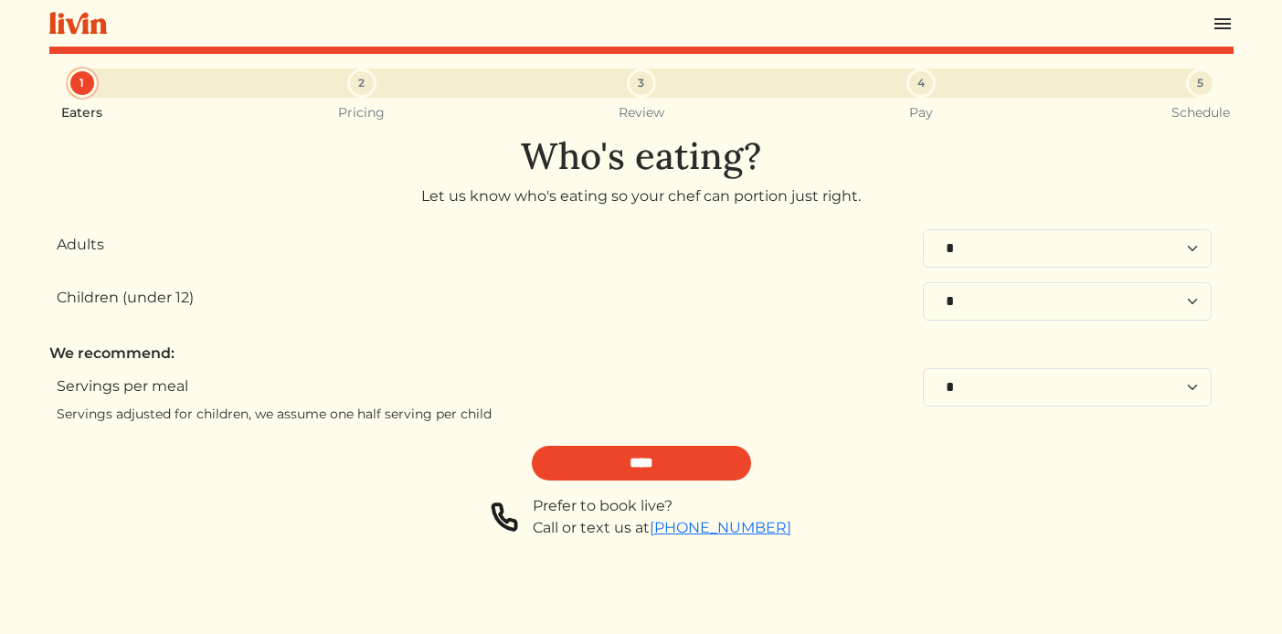
click at [1226, 20] on img at bounding box center [1223, 24] width 22 height 22
click at [944, 39] on div at bounding box center [641, 317] width 1282 height 634
click at [1221, 25] on img at bounding box center [1223, 24] width 22 height 22
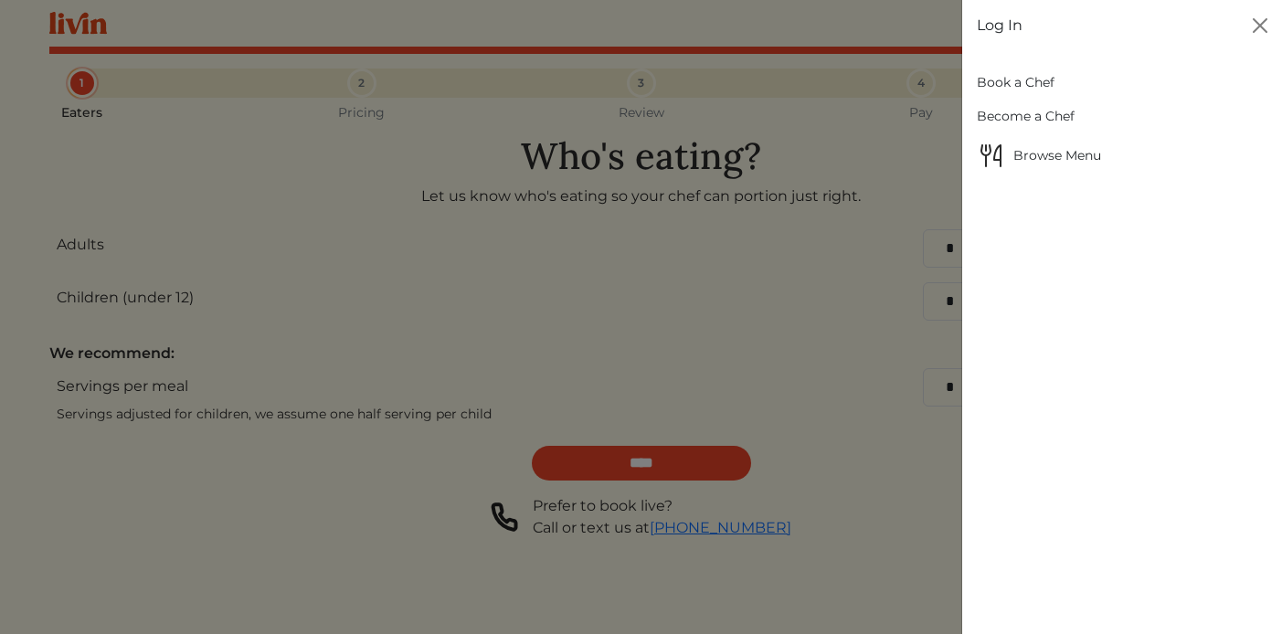
click at [1046, 171] on link "Browse Menu" at bounding box center [1122, 155] width 291 height 44
